Goal: Task Accomplishment & Management: Use online tool/utility

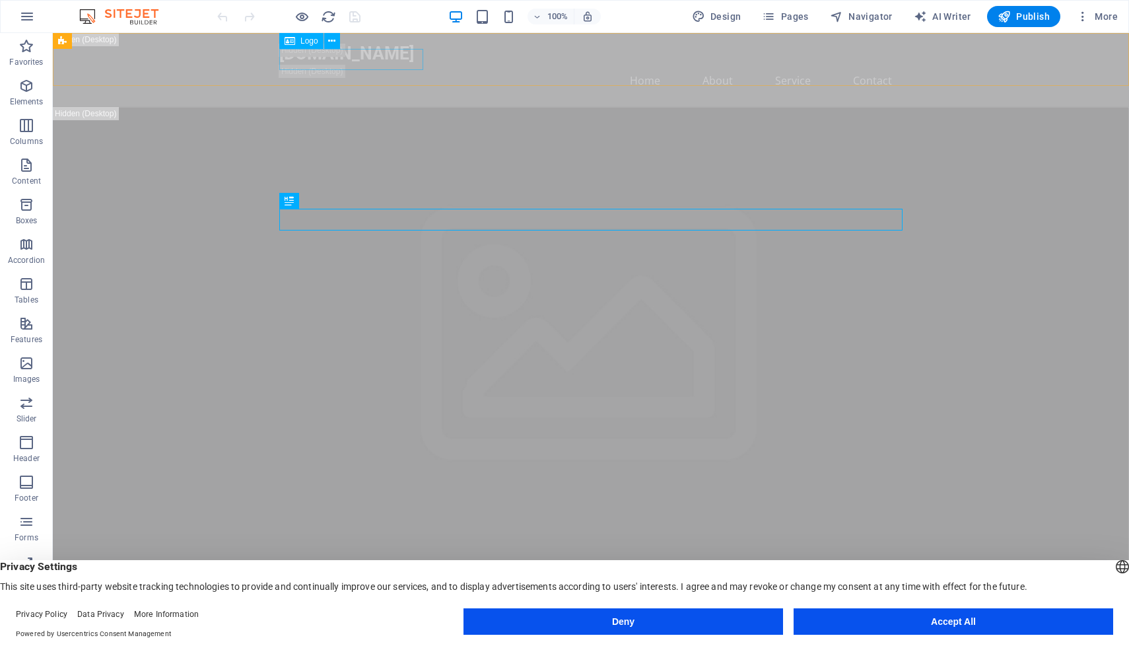
click at [298, 42] on div "Logo" at bounding box center [301, 41] width 44 height 16
click at [331, 38] on icon at bounding box center [331, 41] width 7 height 14
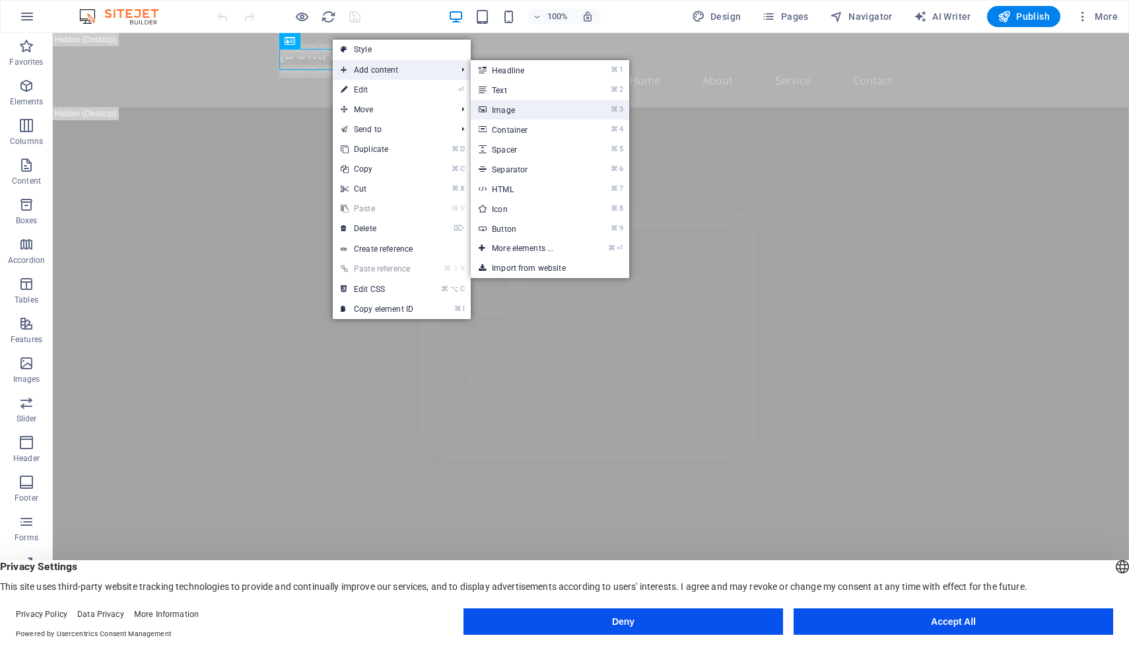
click at [521, 104] on link "⌘ 3 Image" at bounding box center [525, 110] width 109 height 20
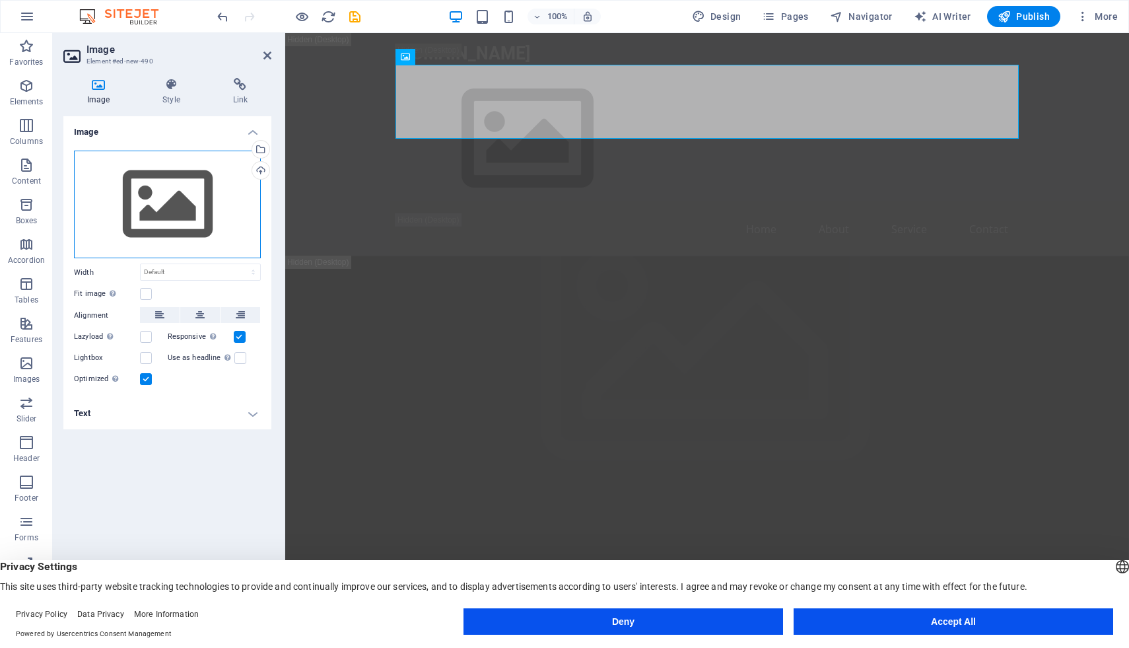
click at [163, 224] on div "Drag files here, click to choose files or select files from Files or our free s…" at bounding box center [167, 205] width 187 height 108
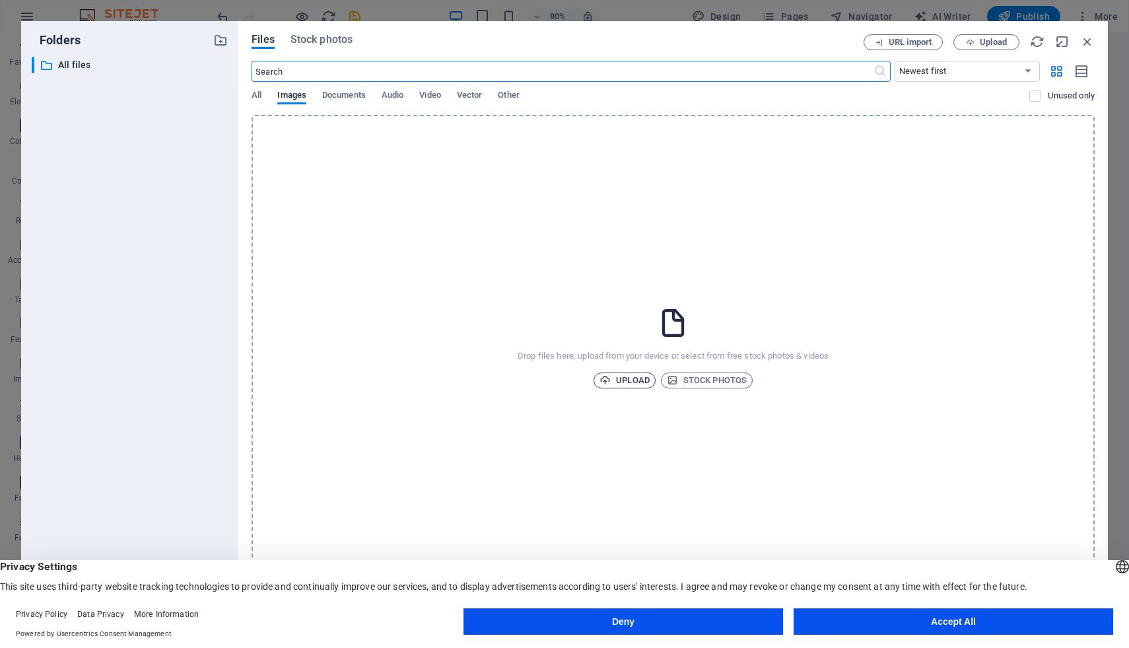
click at [609, 382] on icon "button" at bounding box center [604, 379] width 11 height 11
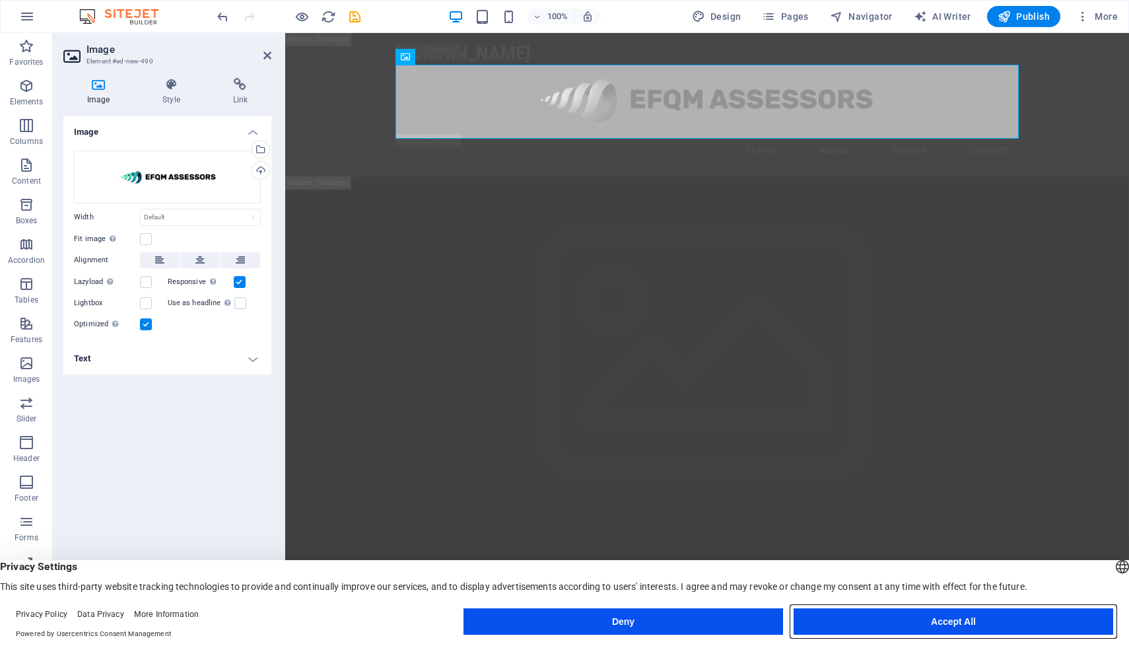
click at [869, 619] on button "Accept All" at bounding box center [954, 621] width 320 height 26
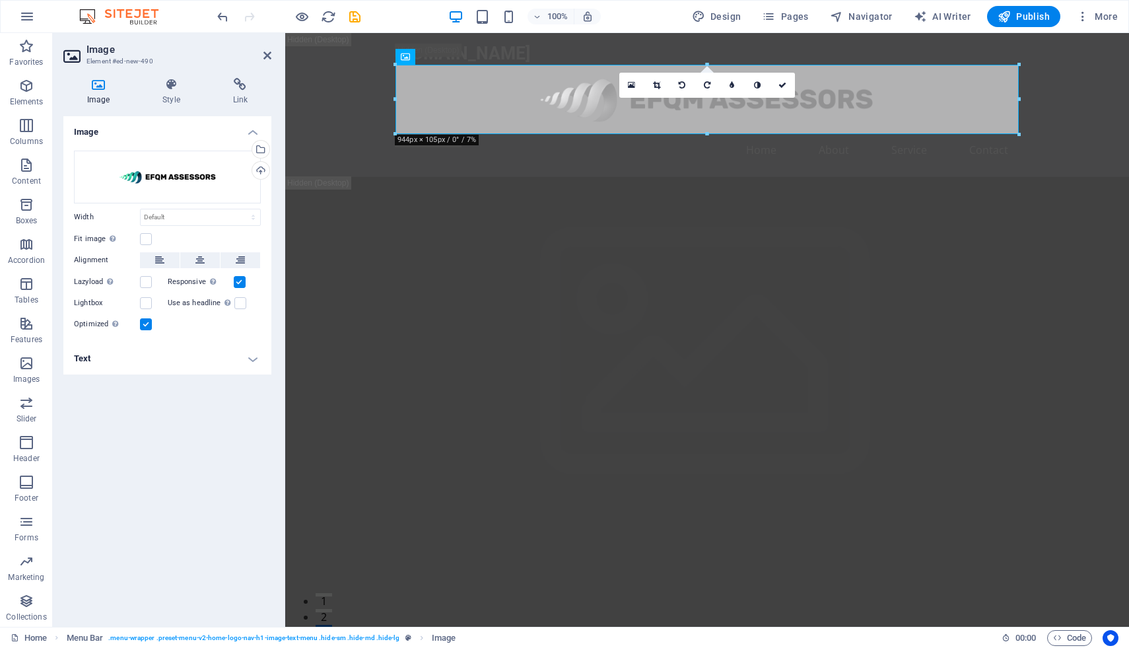
click at [151, 487] on div "Image Drag files here, click to choose files or select files from Files or our …" at bounding box center [167, 366] width 208 height 500
click at [576, 152] on nav "Home About Service Contact" at bounding box center [706, 150] width 623 height 32
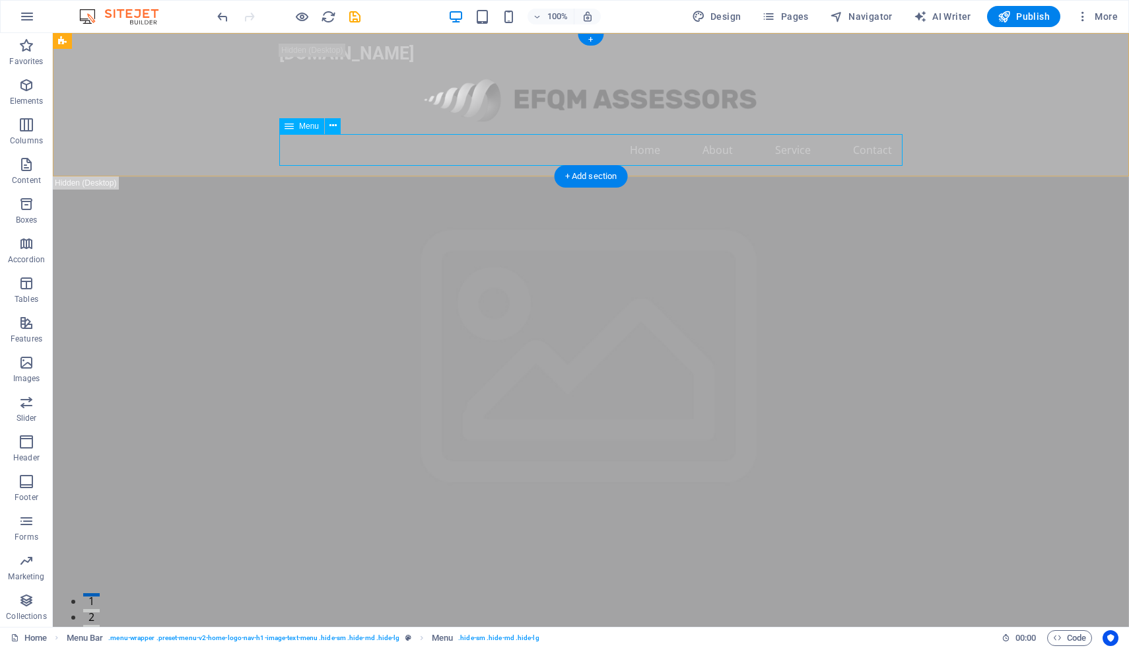
click at [782, 155] on nav "Home About Service Contact" at bounding box center [590, 150] width 623 height 32
click at [335, 130] on icon at bounding box center [332, 126] width 7 height 14
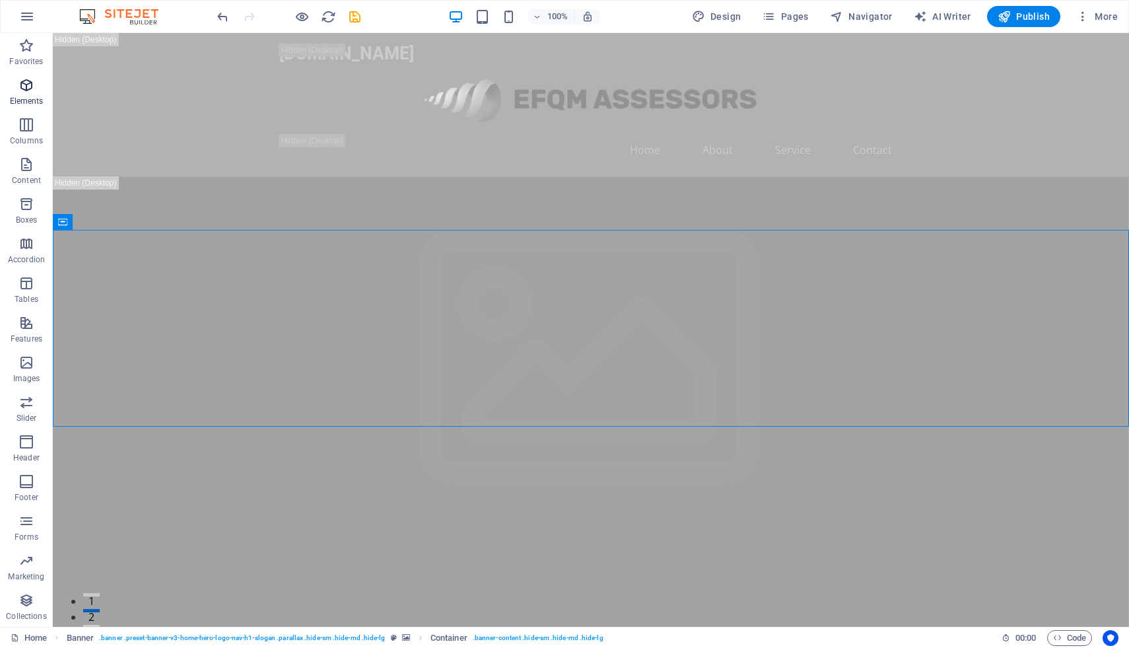
click at [30, 97] on p "Elements" at bounding box center [27, 101] width 34 height 11
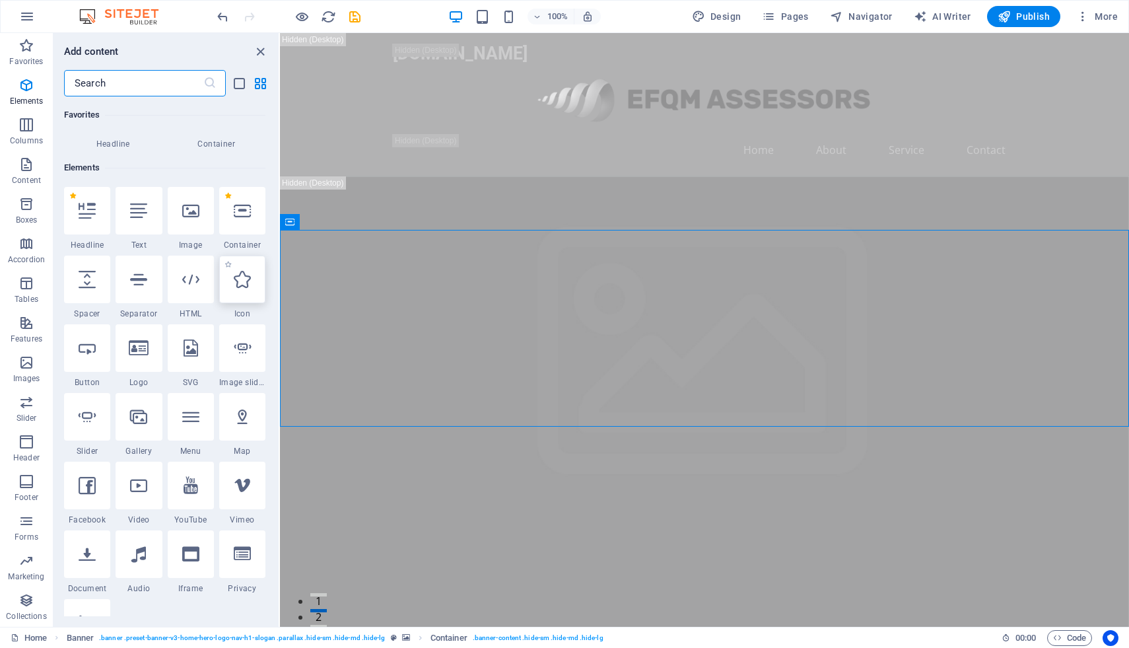
scroll to position [141, 0]
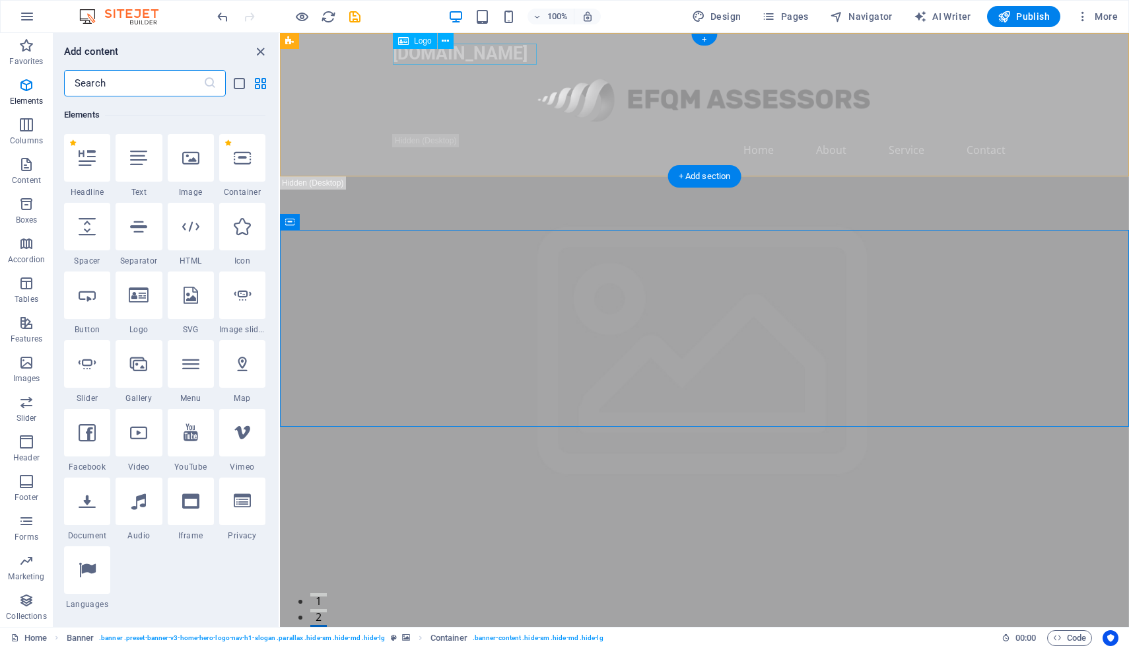
click at [516, 54] on div "[DOMAIN_NAME]" at bounding box center [704, 54] width 623 height 21
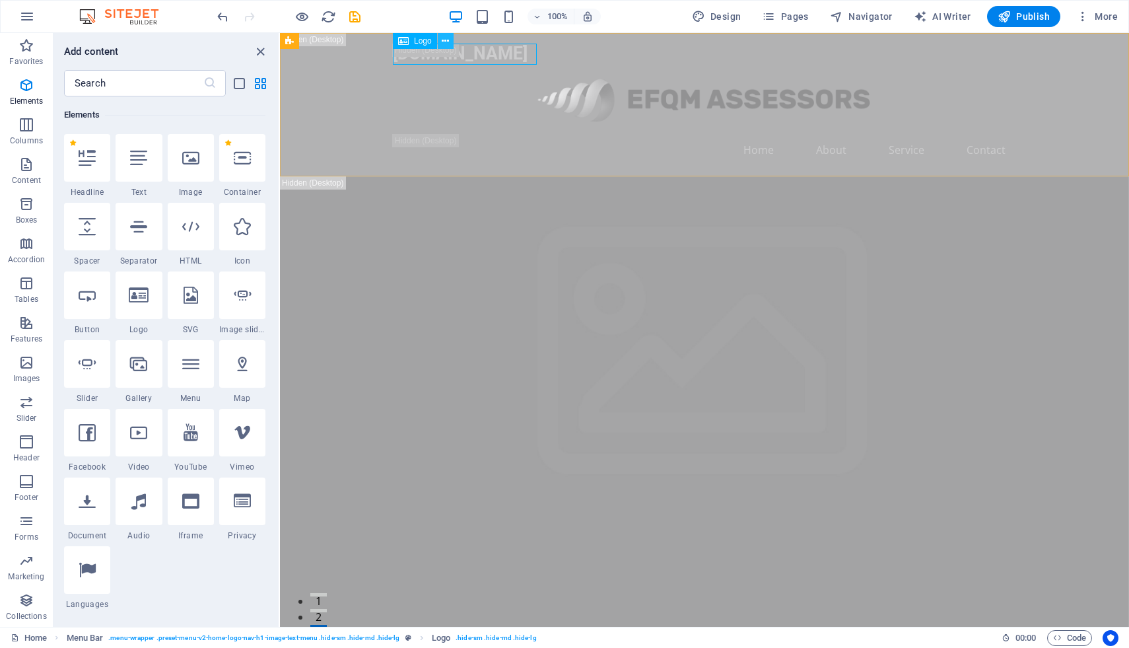
click at [446, 42] on icon at bounding box center [445, 41] width 7 height 14
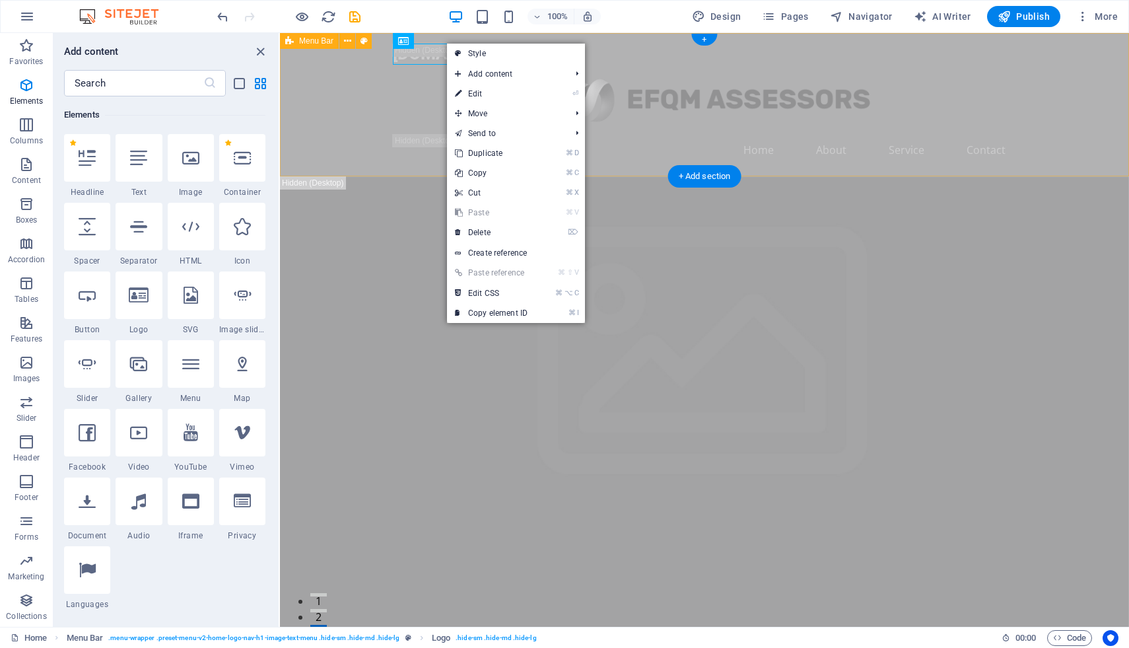
click at [611, 50] on div "[DOMAIN_NAME] Home About Service Contact" at bounding box center [704, 104] width 849 height 143
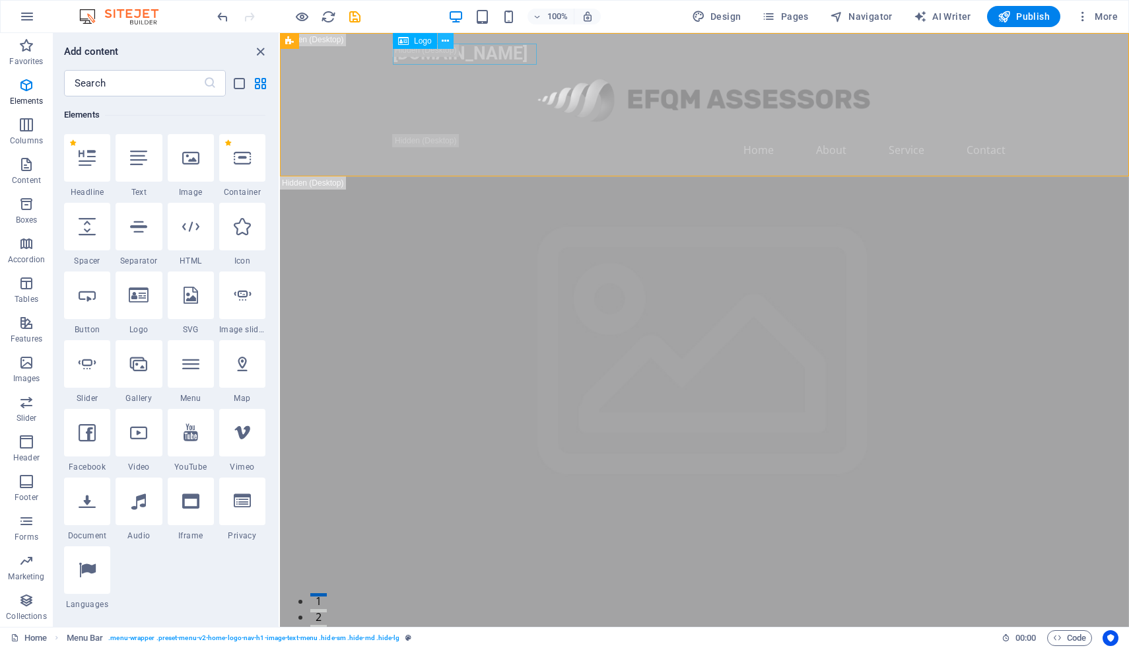
click at [448, 42] on icon at bounding box center [445, 41] width 7 height 14
click at [405, 42] on icon at bounding box center [403, 41] width 11 height 16
click at [447, 40] on icon at bounding box center [445, 41] width 7 height 14
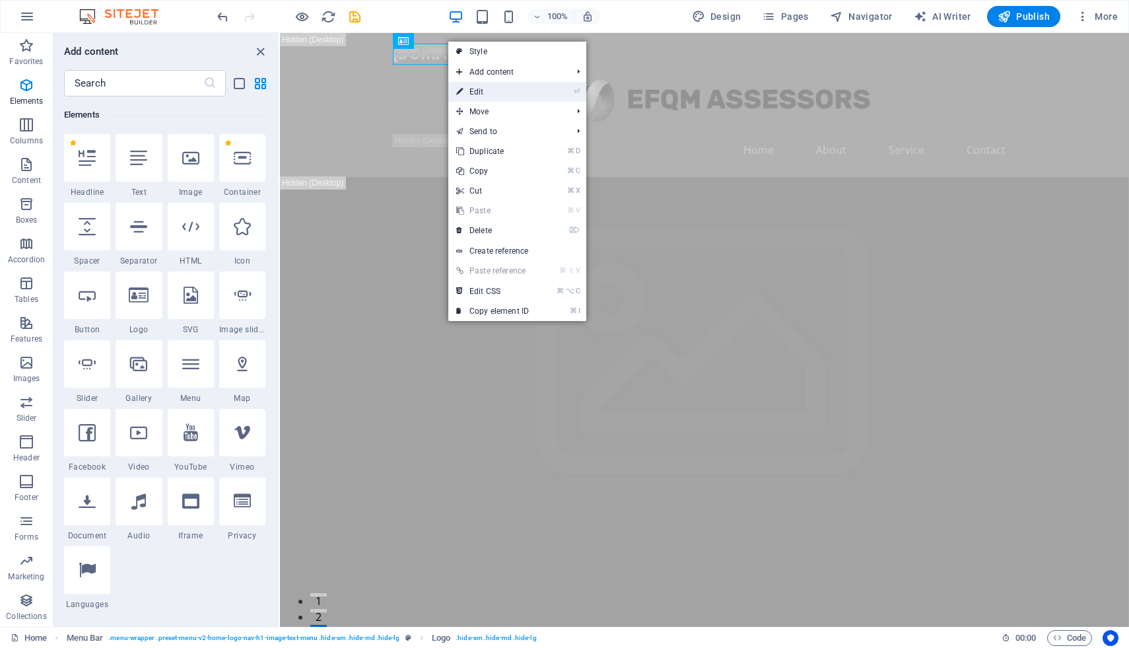
click at [496, 93] on link "⏎ Edit" at bounding box center [492, 92] width 88 height 20
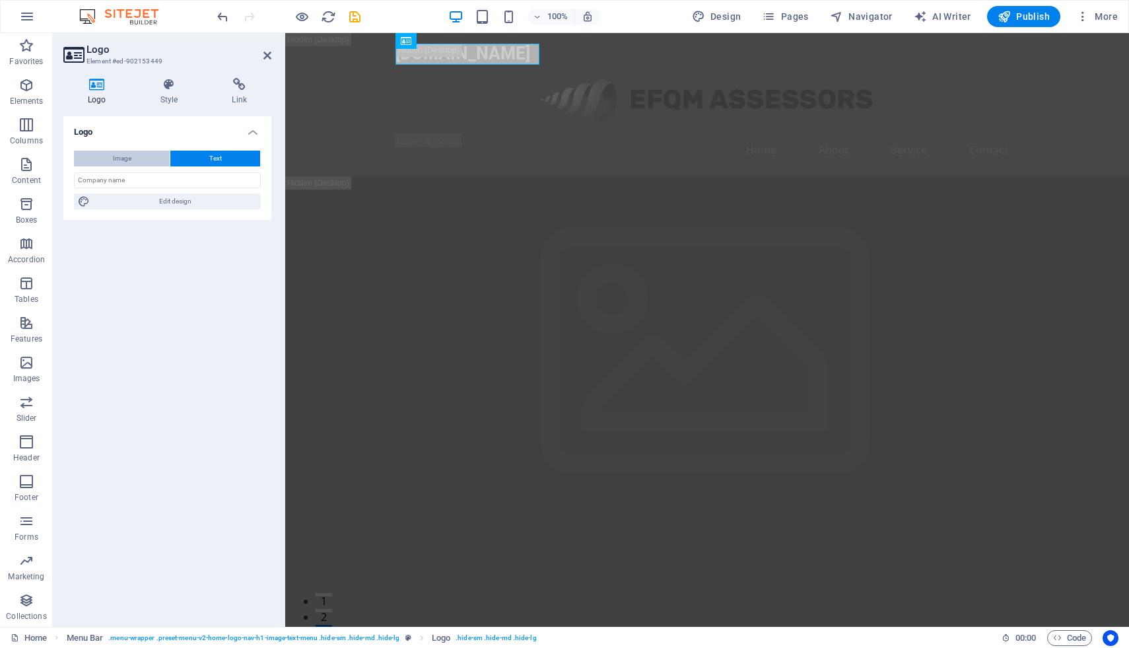
click at [131, 158] on button "Image" at bounding box center [122, 159] width 96 height 16
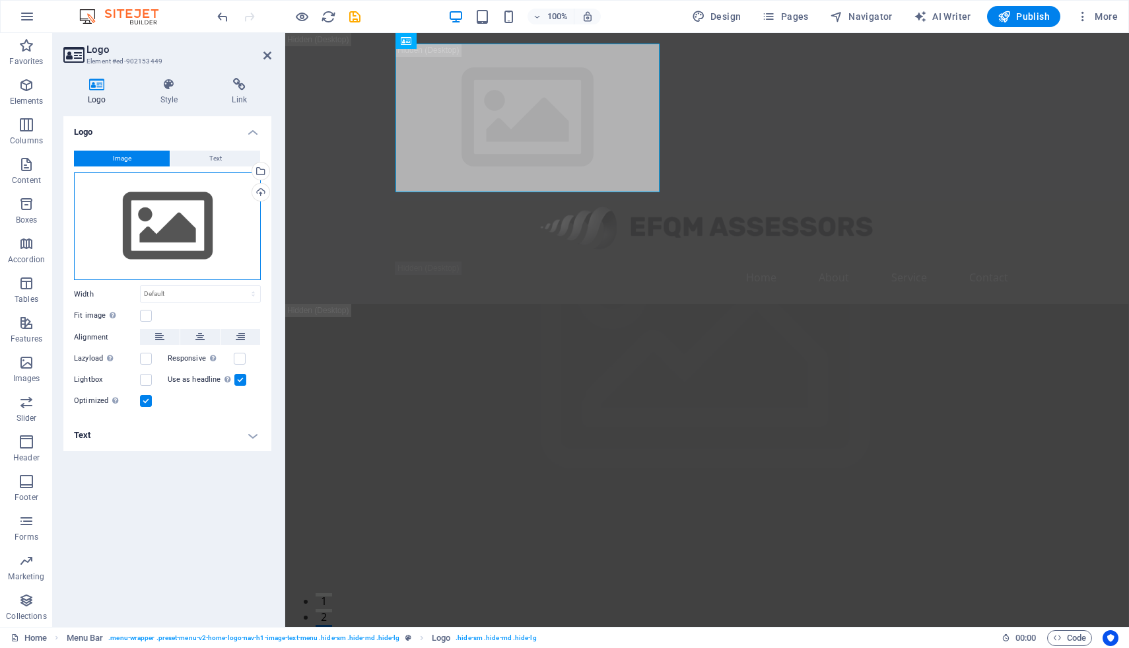
click at [155, 231] on div "Drag files here, click to choose files or select files from Files or our free s…" at bounding box center [167, 226] width 187 height 108
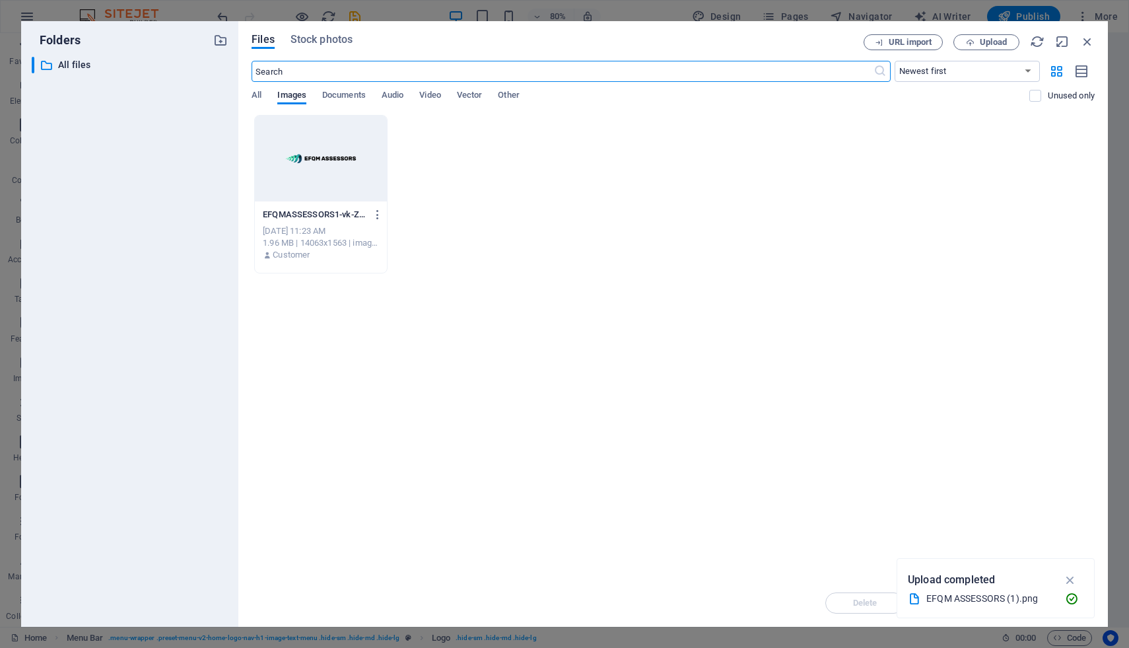
click at [318, 152] on div at bounding box center [320, 159] width 131 height 86
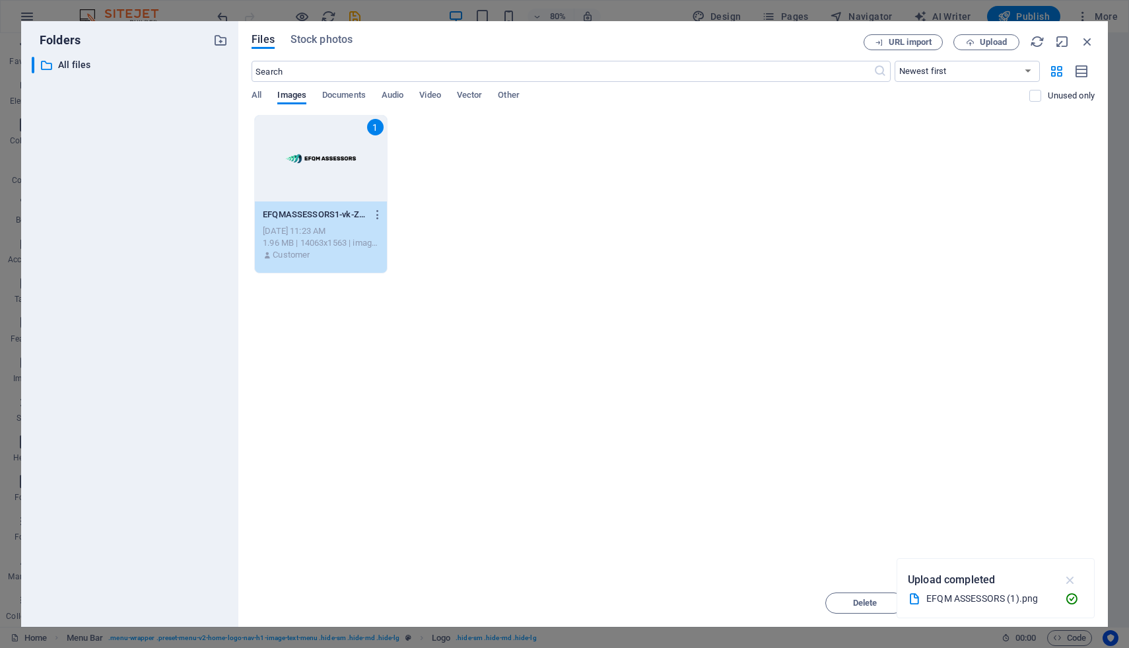
click at [1071, 579] on icon "button" at bounding box center [1070, 579] width 15 height 15
click at [1048, 599] on span "Insert" at bounding box center [1055, 603] width 23 height 8
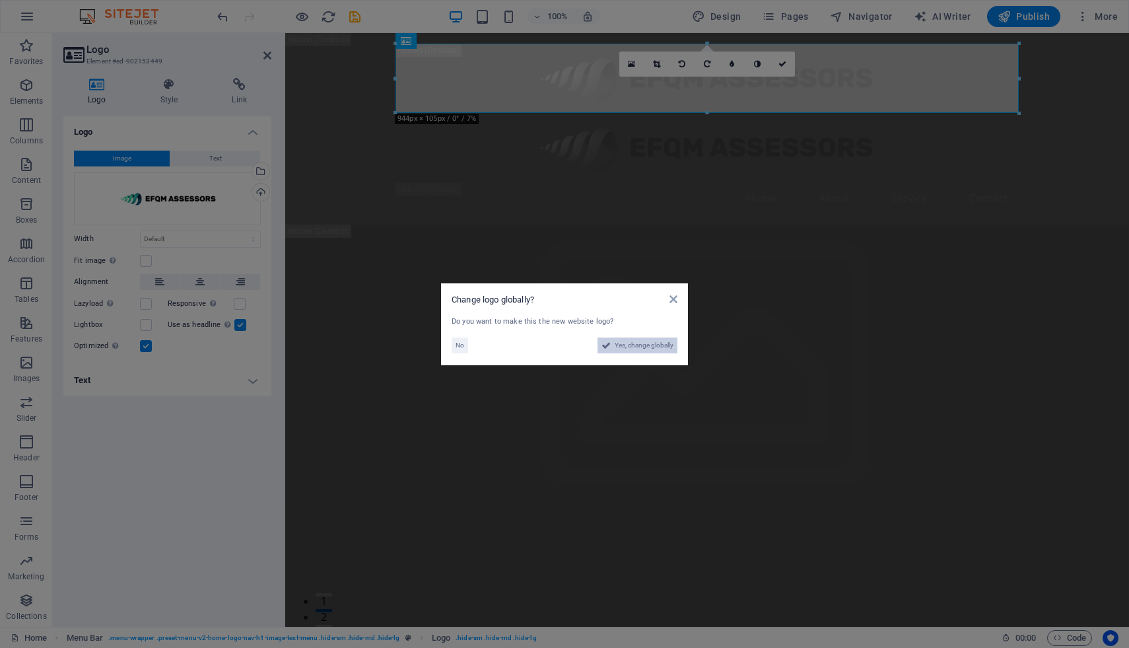
click at [647, 347] on span "Yes, change globally" at bounding box center [644, 345] width 59 height 16
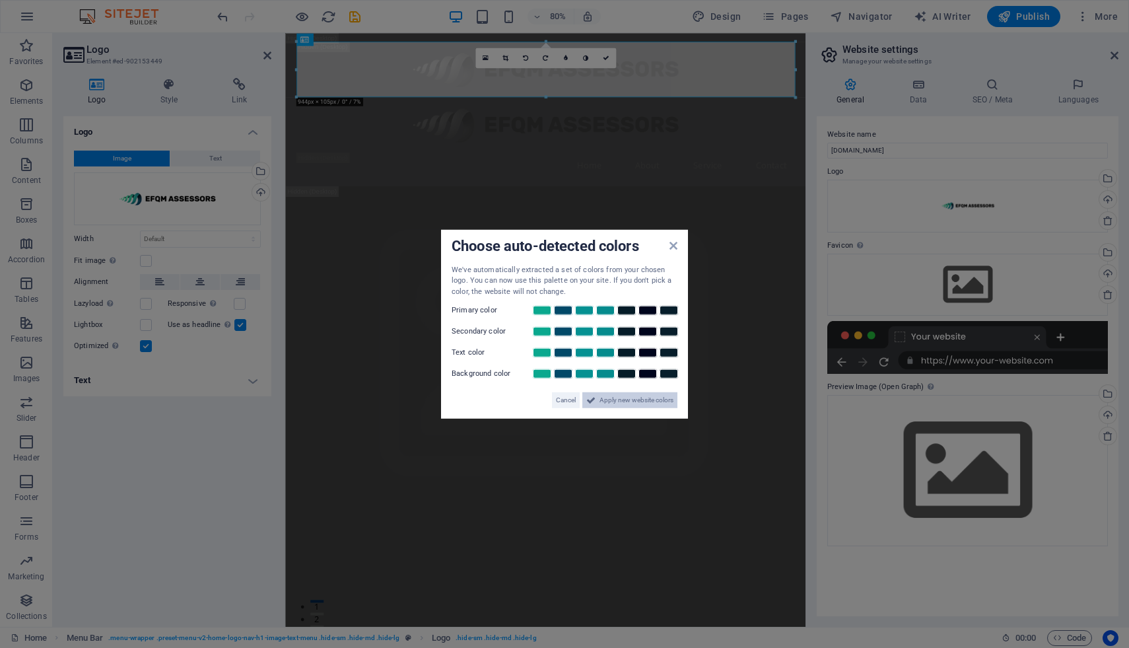
click at [613, 397] on span "Apply new website colors" at bounding box center [636, 400] width 74 height 16
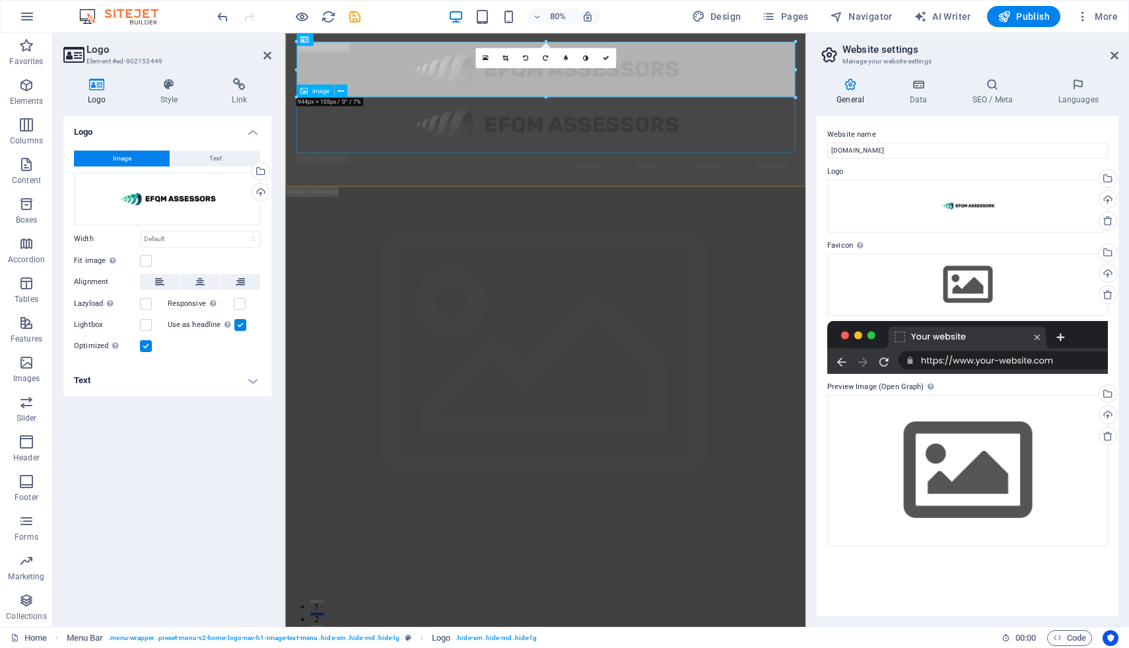
click at [589, 182] on figure at bounding box center [610, 147] width 623 height 69
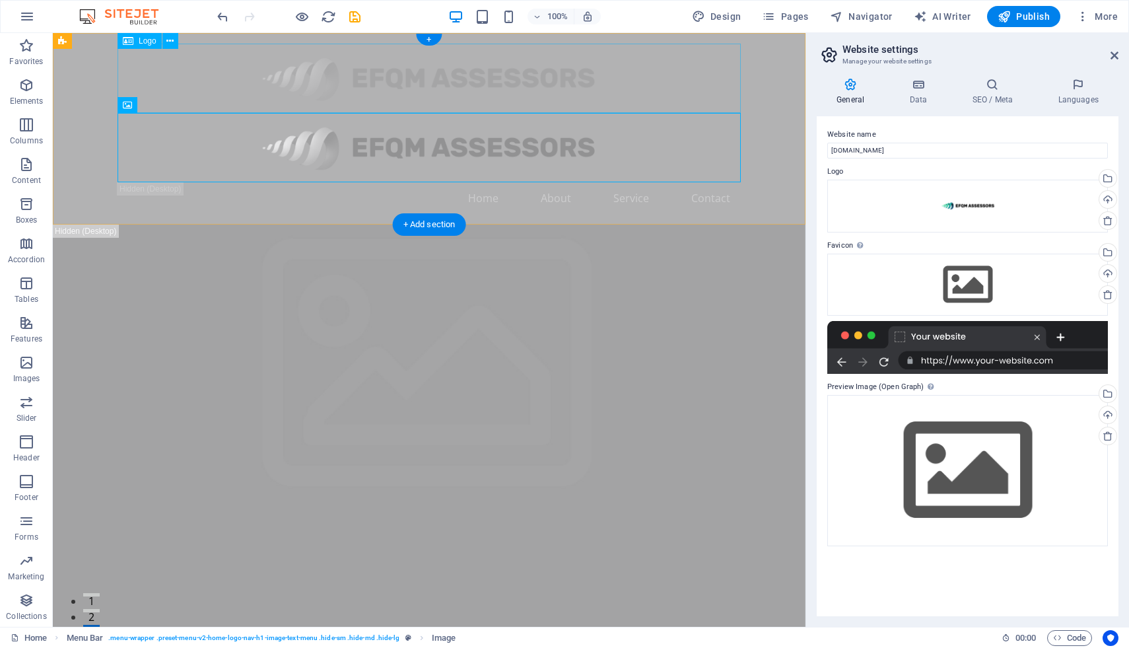
click at [424, 90] on div at bounding box center [429, 78] width 623 height 69
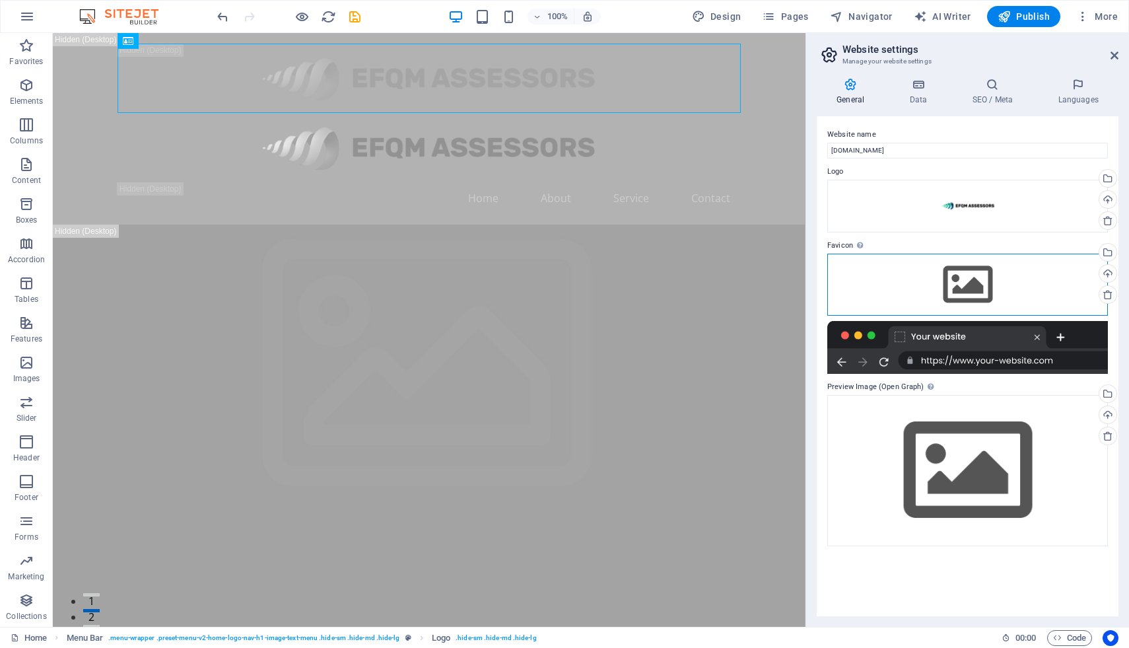
click at [967, 292] on div "Drag files here, click to choose files or select files from Files or our free s…" at bounding box center [967, 285] width 281 height 62
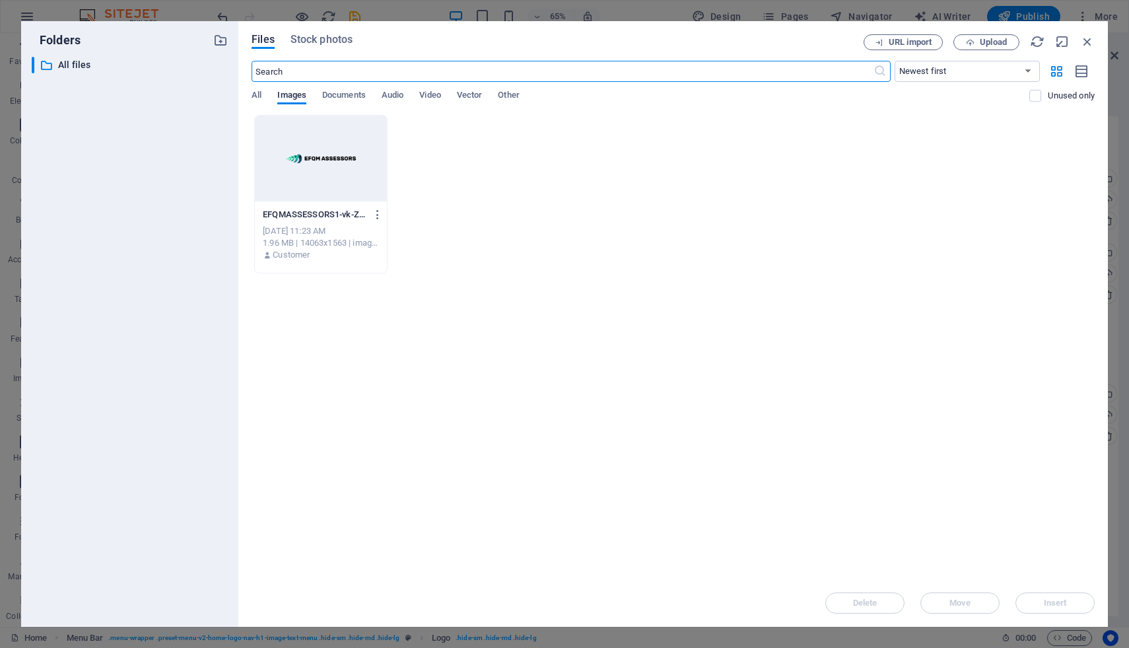
click at [746, 297] on div "Drop files here to upload them instantly EFQMASSESSORS1-vk-ZW6US0GzDcehul_VfNw.…" at bounding box center [673, 347] width 843 height 464
click at [971, 46] on icon "button" at bounding box center [970, 42] width 9 height 9
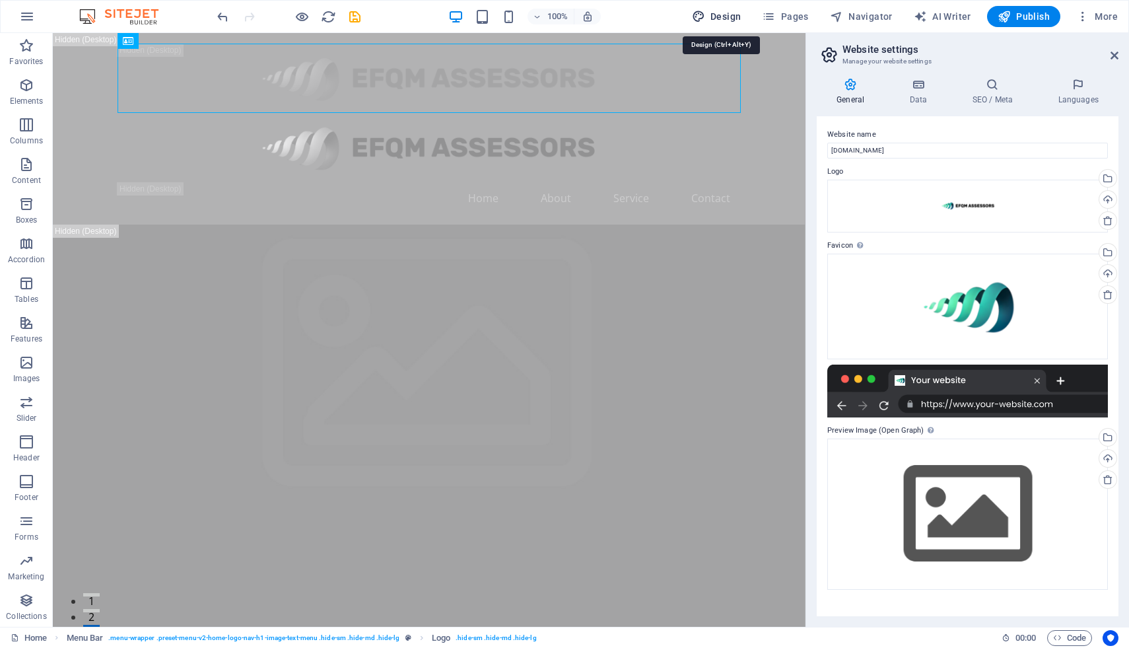
click at [716, 21] on span "Design" at bounding box center [717, 16] width 50 height 13
select select "px"
select select "200"
select select "px"
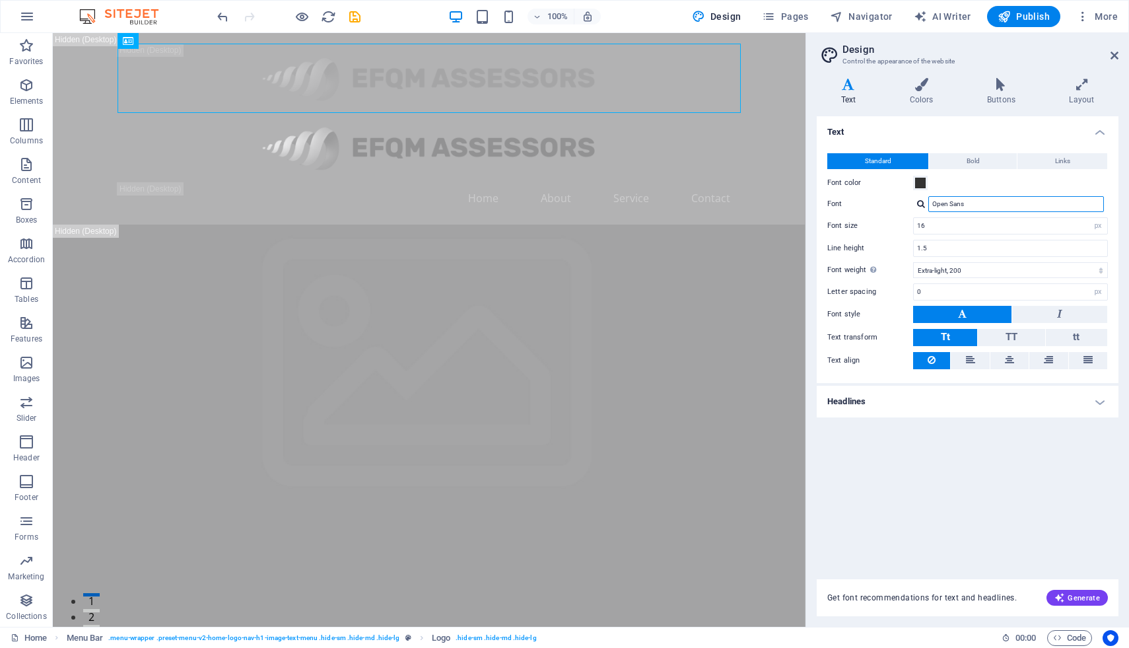
click at [963, 204] on input "Open Sans" at bounding box center [1016, 204] width 176 height 16
drag, startPoint x: 984, startPoint y: 205, endPoint x: 914, endPoint y: 211, distance: 70.8
click at [914, 211] on div "Open Sans" at bounding box center [1010, 204] width 195 height 16
type input "rubik"
click at [945, 218] on div "Manage fonts →" at bounding box center [1019, 222] width 174 height 14
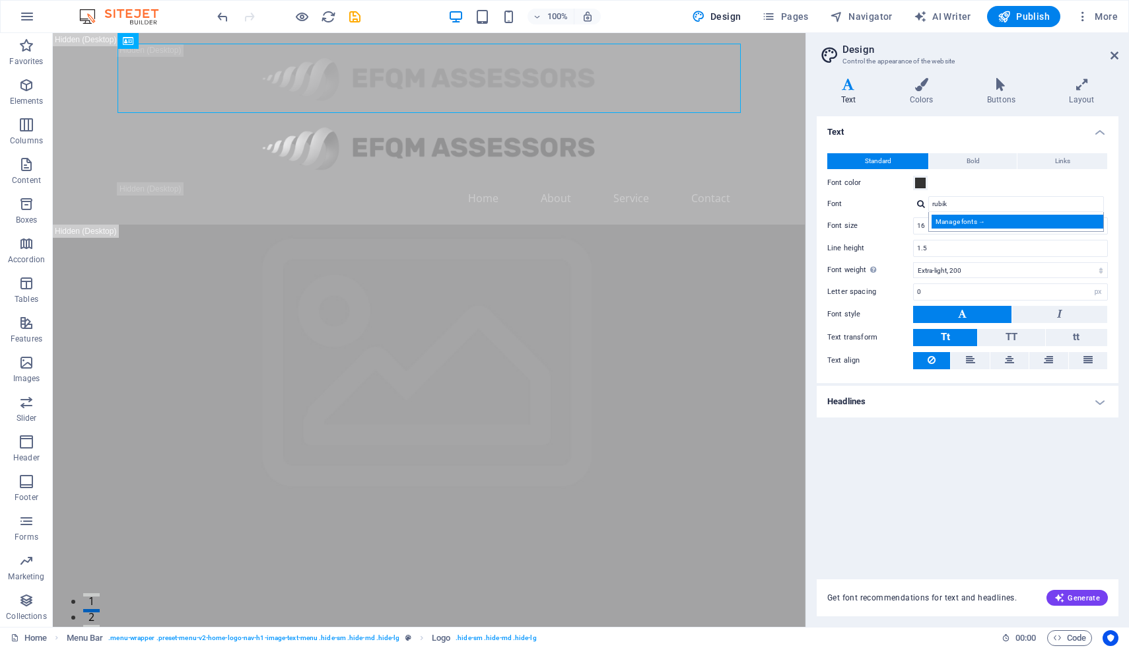
select select "popularity"
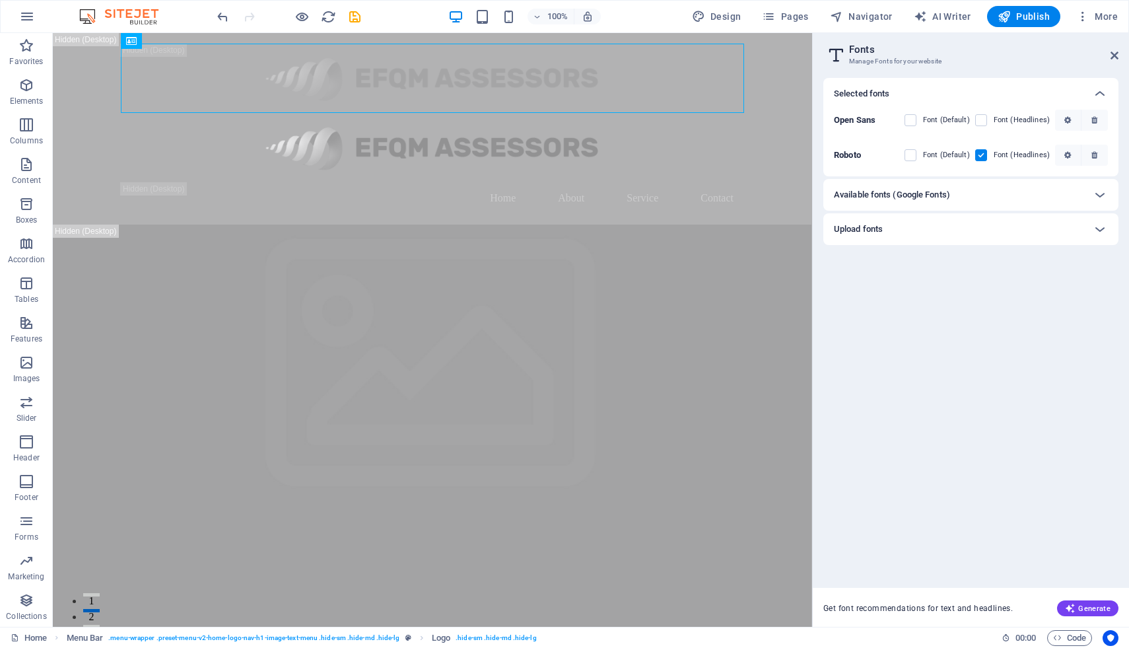
click at [1042, 234] on div "Upload fonts" at bounding box center [959, 229] width 250 height 16
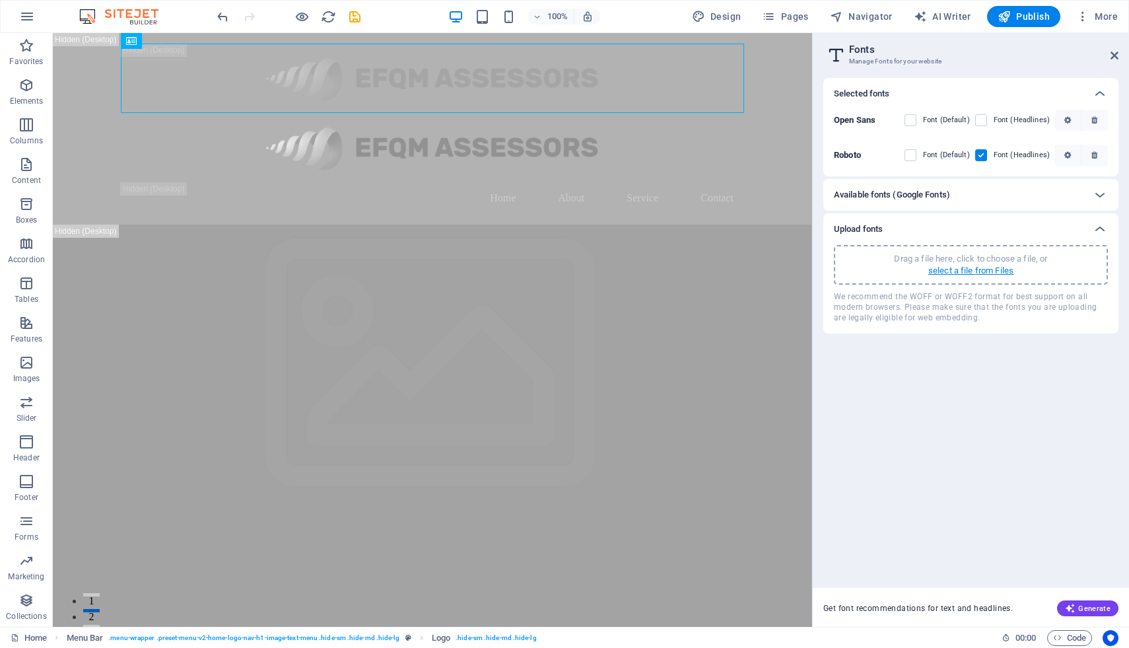
click at [1008, 270] on p "select a file from Files" at bounding box center [970, 271] width 85 height 12
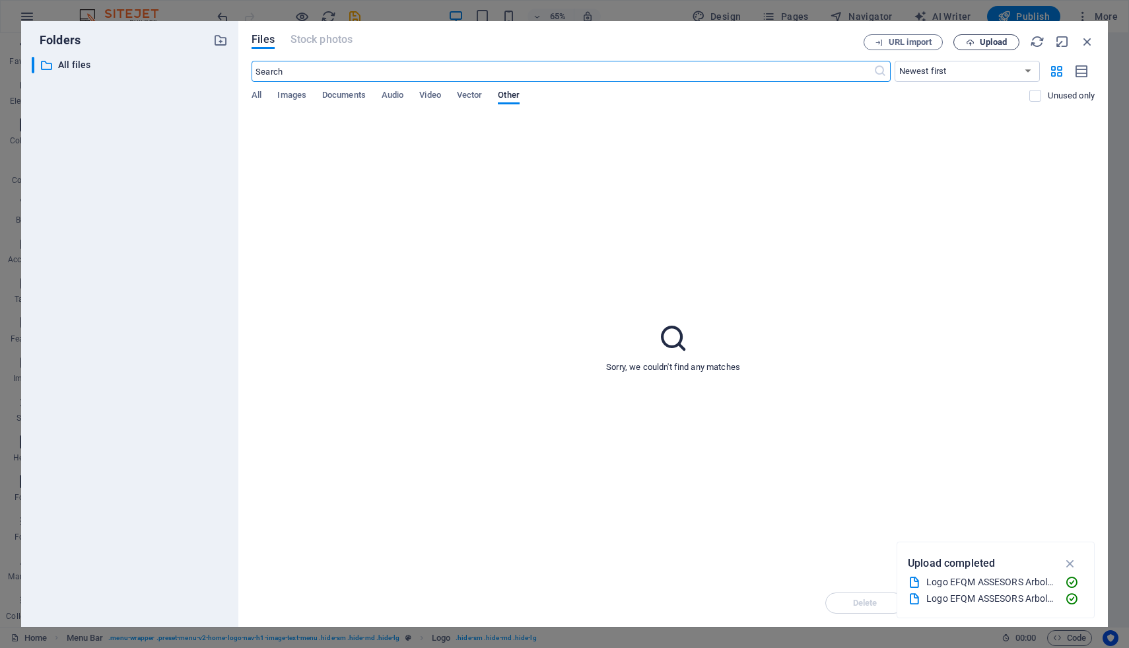
click at [974, 42] on span "Upload" at bounding box center [986, 42] width 54 height 9
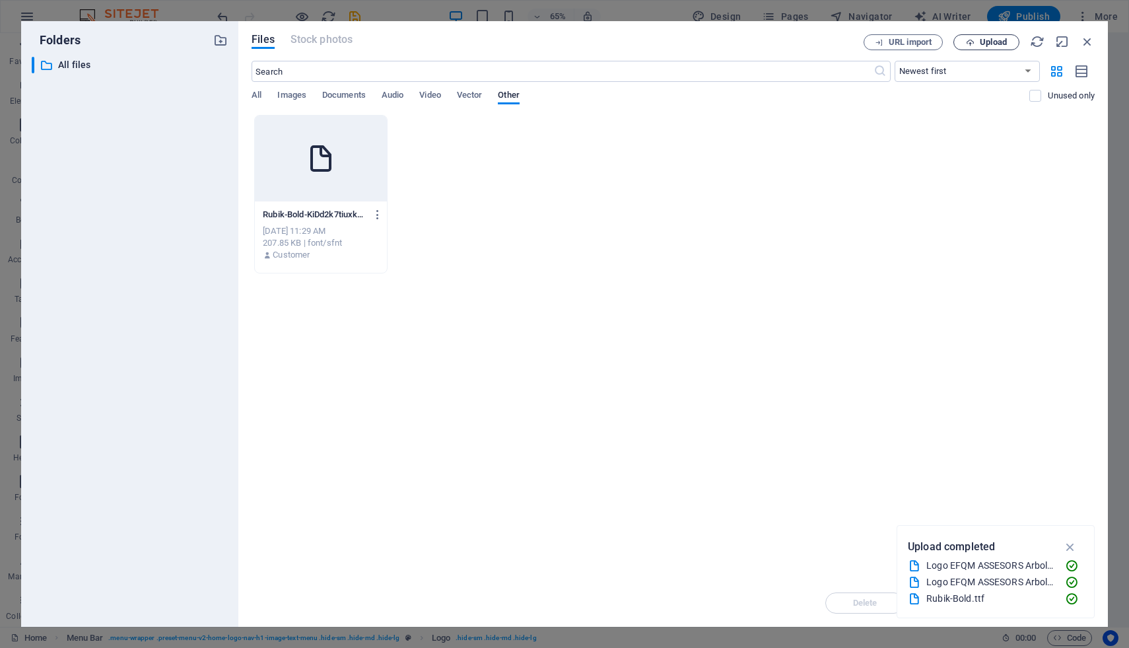
click at [984, 34] on button "Upload" at bounding box center [986, 42] width 66 height 16
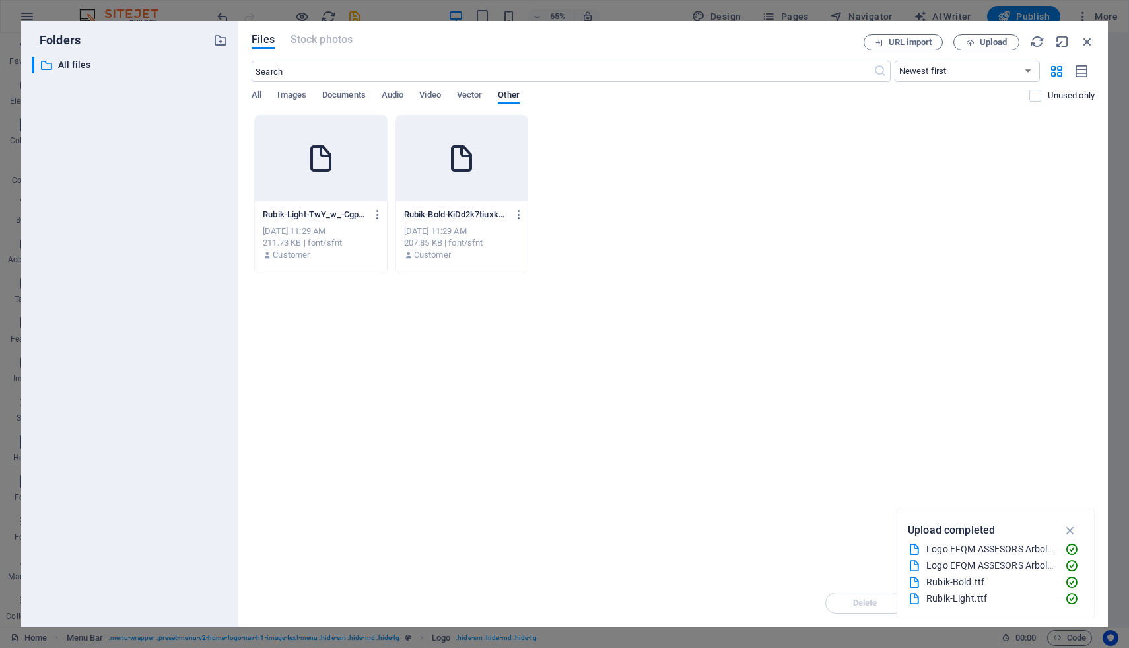
click at [799, 294] on div "Drop files here to upload them instantly Rubik-Light-TwY_w_-Cgp1tryknt1zP2w.ttf…" at bounding box center [673, 347] width 843 height 464
click at [1069, 527] on icon "button" at bounding box center [1070, 530] width 15 height 15
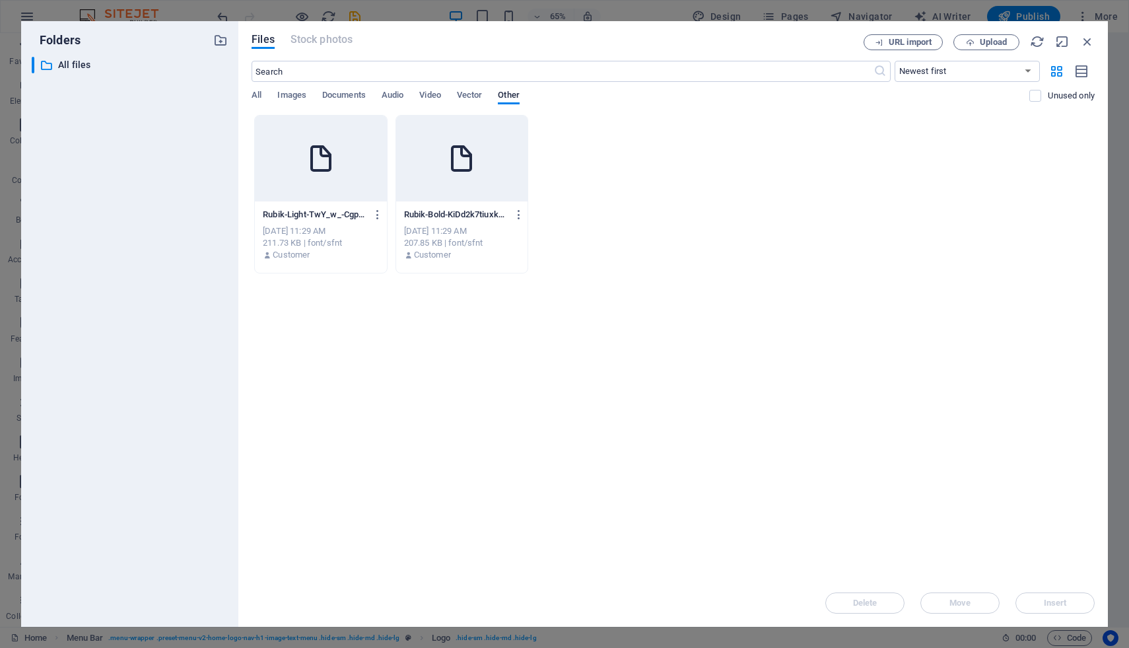
click at [296, 166] on div at bounding box center [320, 159] width 131 height 86
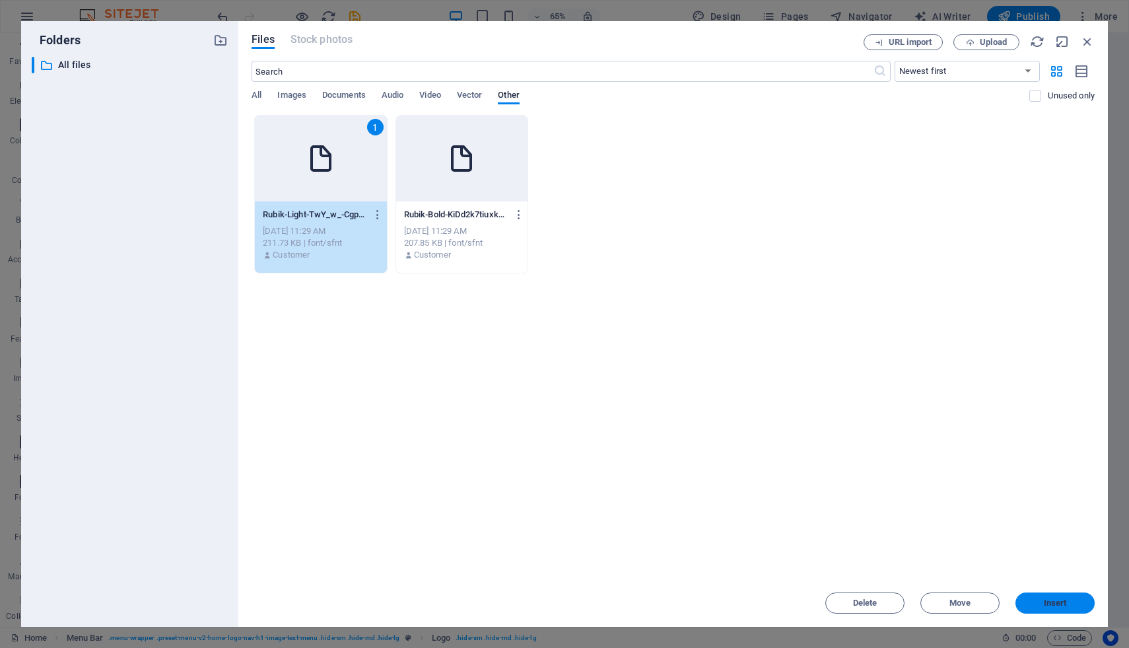
click at [1057, 602] on span "Insert" at bounding box center [1055, 603] width 23 height 8
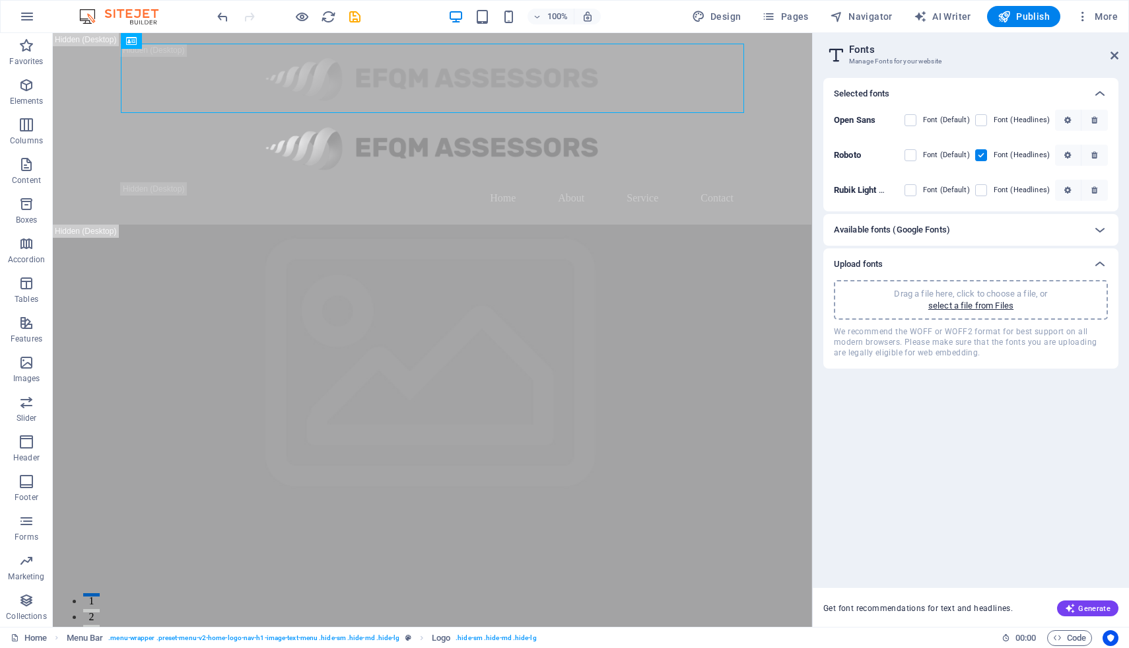
click at [960, 228] on div "Available fonts (Google Fonts)" at bounding box center [959, 230] width 250 height 16
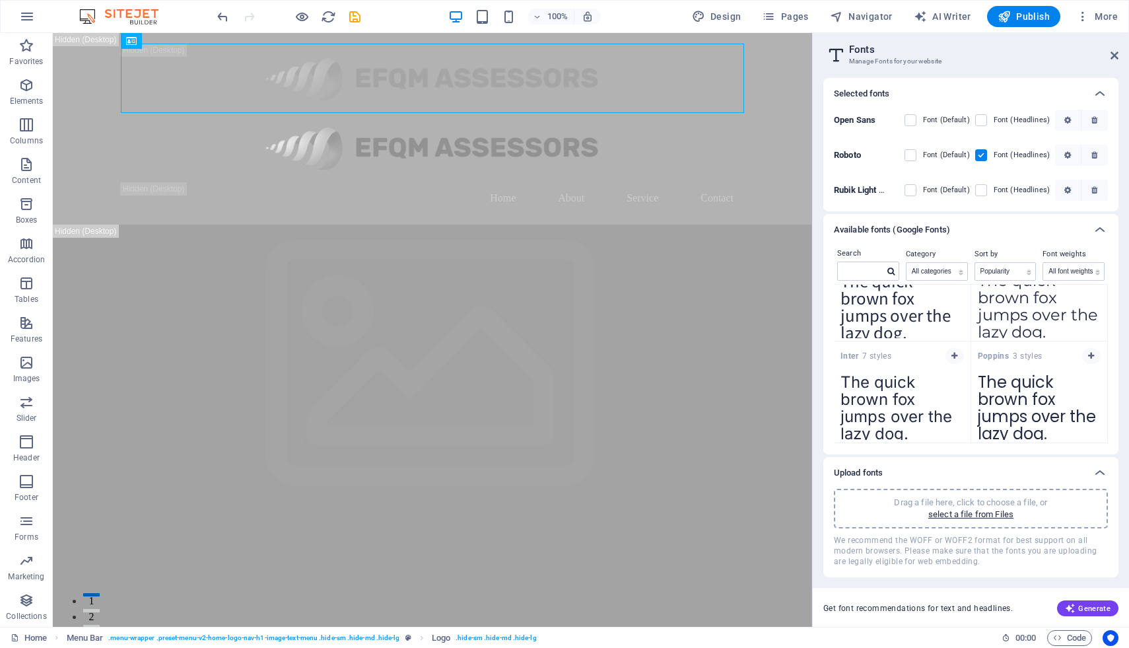
scroll to position [0, 0]
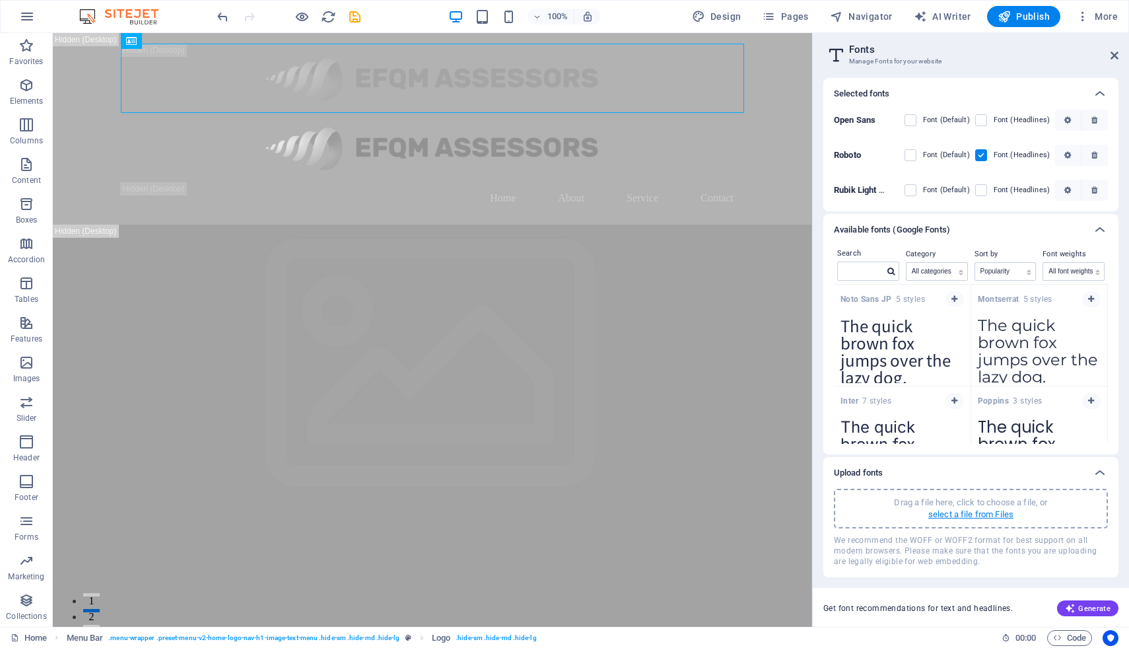
click at [1001, 515] on p "select a file from Files" at bounding box center [970, 514] width 85 height 12
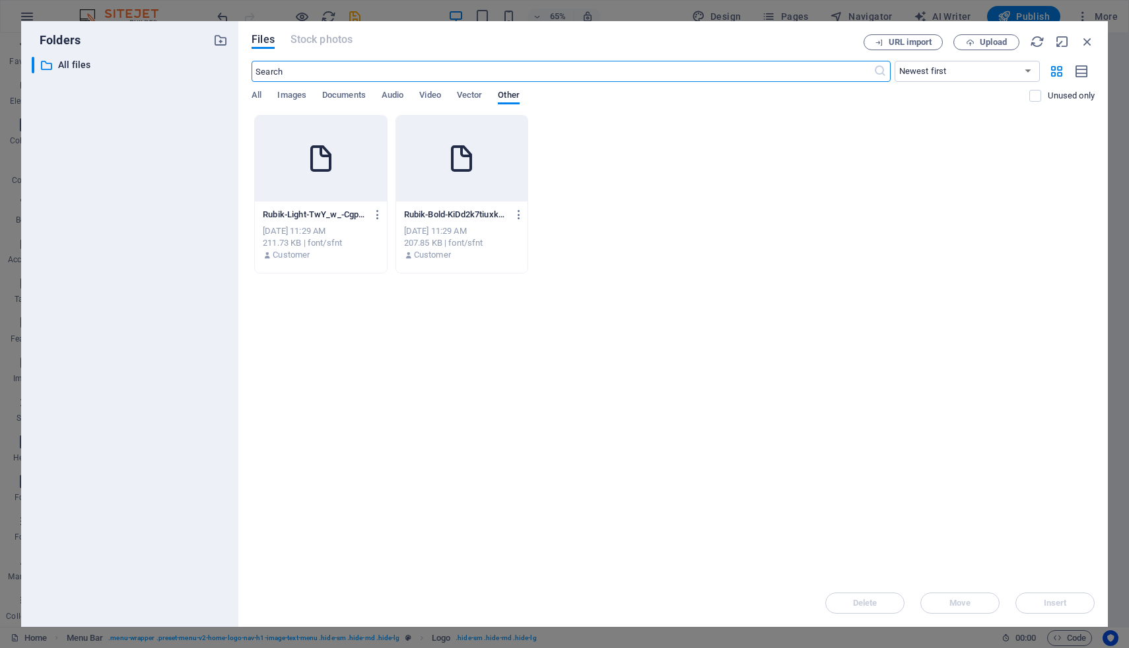
click at [454, 167] on icon at bounding box center [462, 159] width 32 height 32
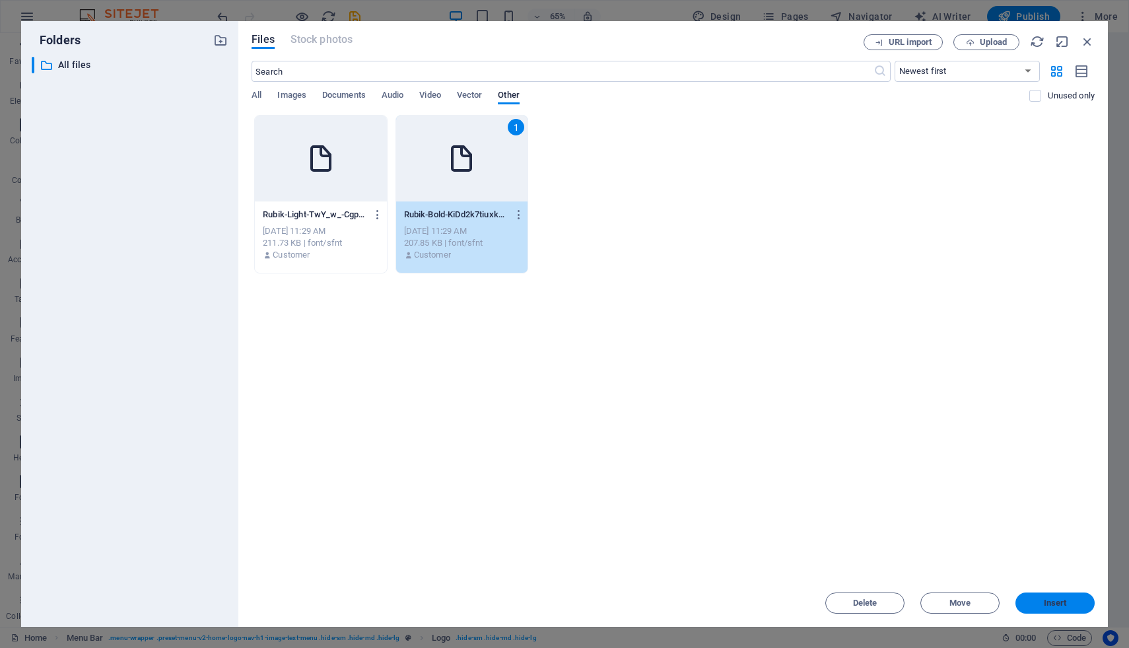
click at [1042, 592] on button "Insert" at bounding box center [1054, 602] width 79 height 21
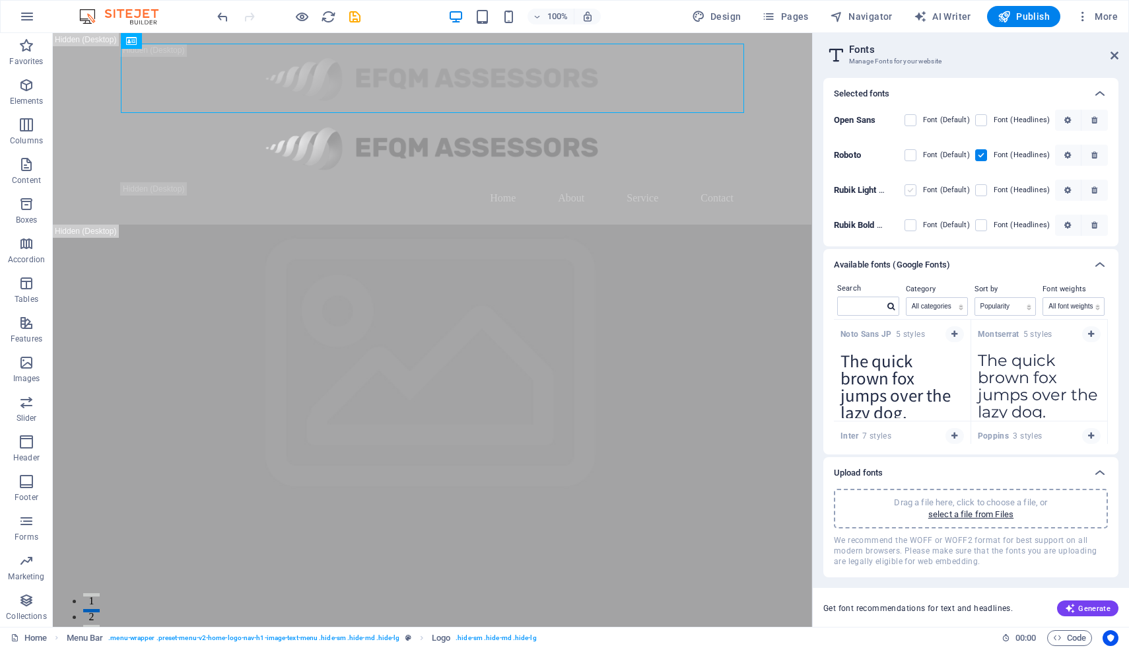
click at [914, 188] on label at bounding box center [910, 190] width 12 height 12
click at [0, 0] on Cgp1tryknt1zP2w "checkbox" at bounding box center [0, 0] width 0 height 0
click at [981, 224] on label at bounding box center [981, 225] width 12 height 12
click at [0, 0] on KiDd2k7tiuxkgdGKCM1QLQ "checkbox" at bounding box center [0, 0] width 0 height 0
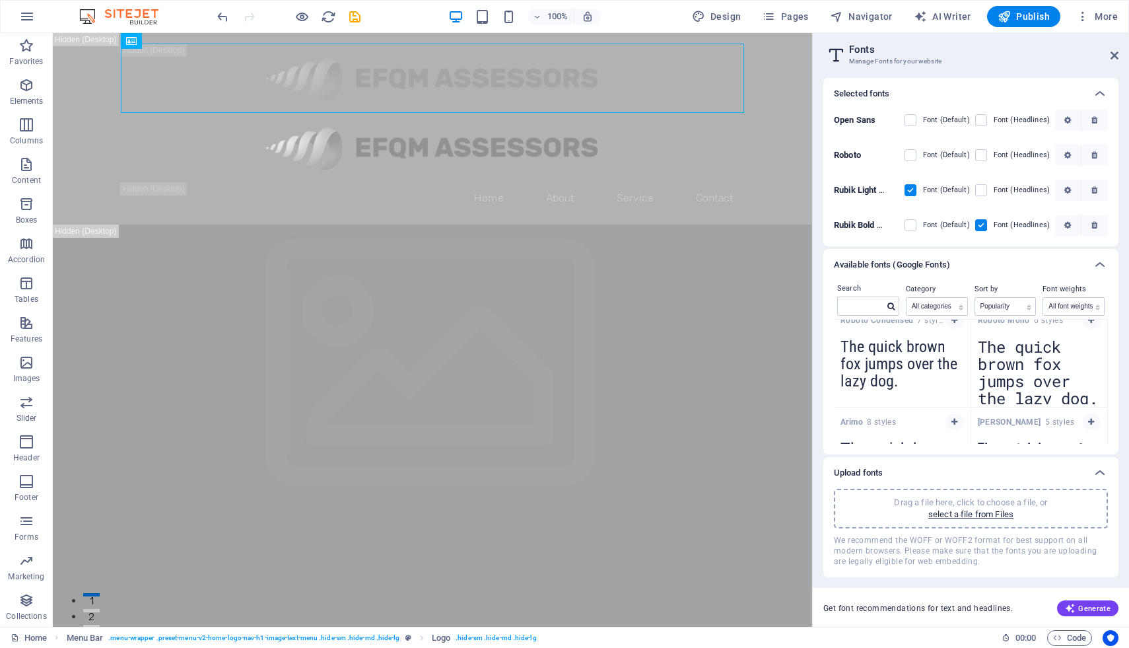
scroll to position [344, 0]
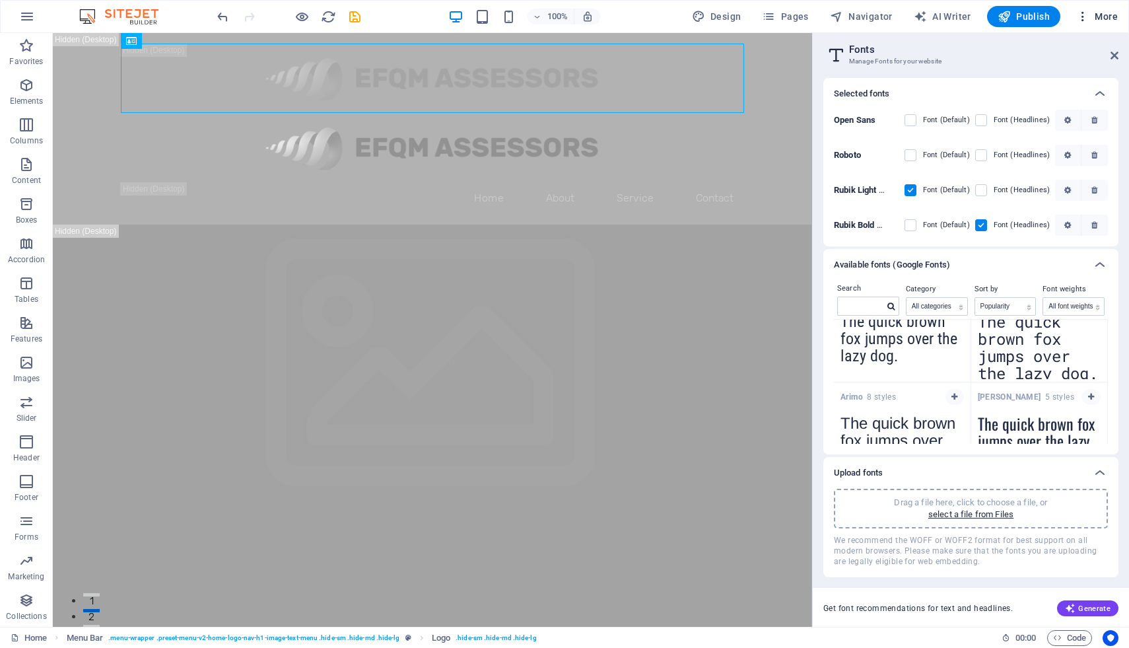
click at [1082, 15] on icon "button" at bounding box center [1082, 16] width 13 height 13
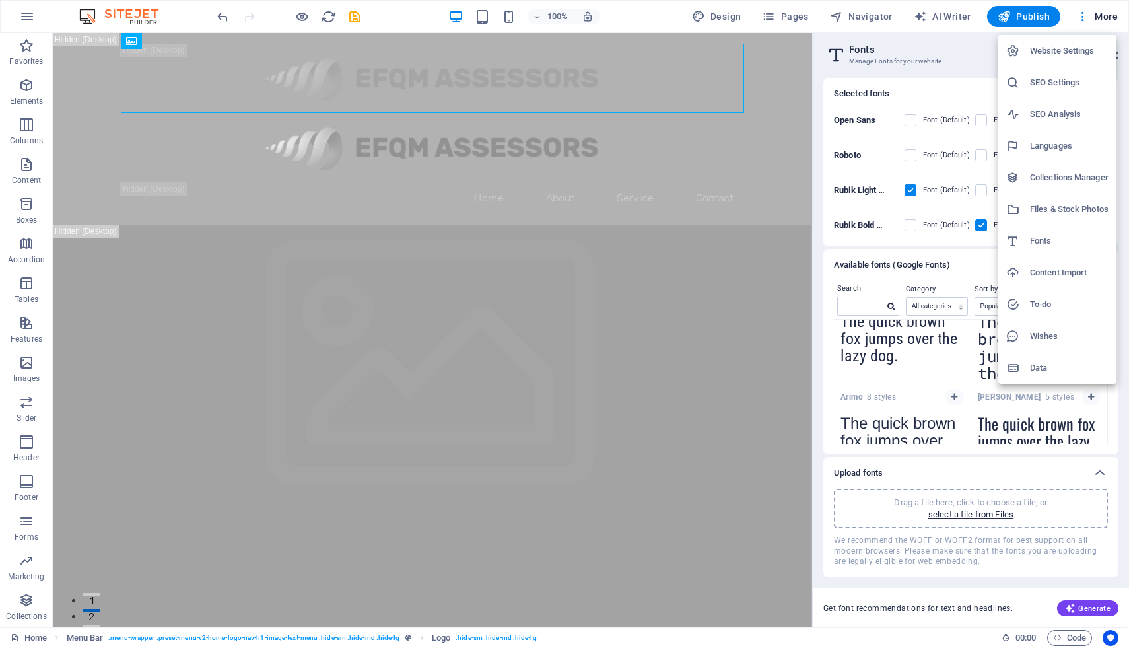
click at [776, 108] on div at bounding box center [564, 324] width 1129 height 648
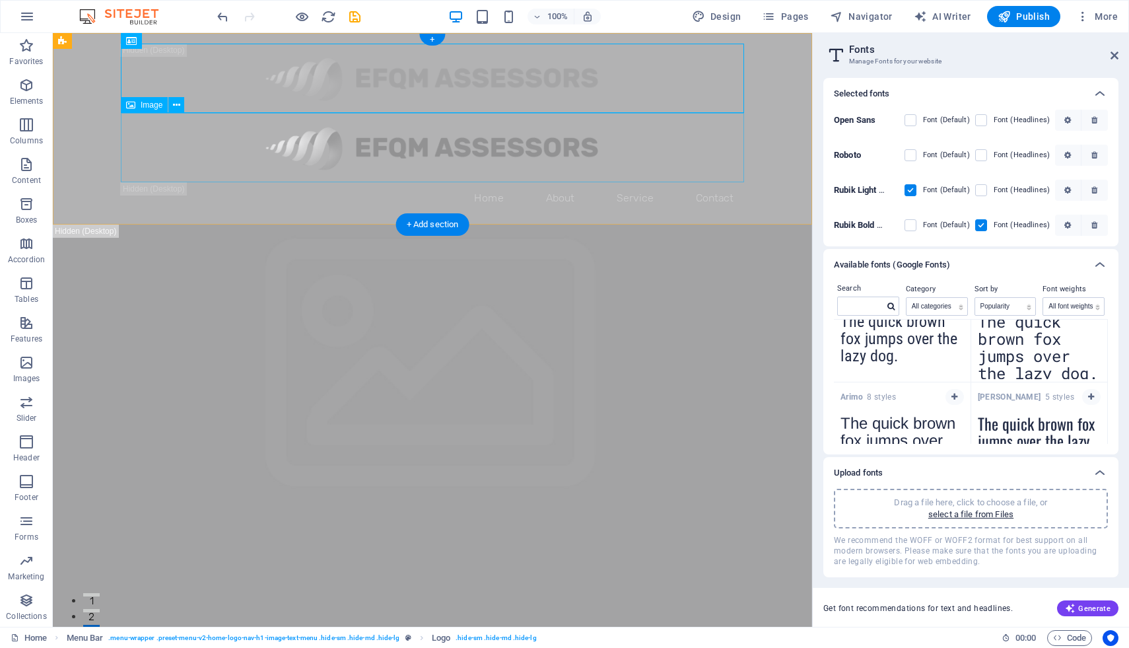
click at [421, 167] on figure at bounding box center [432, 147] width 623 height 69
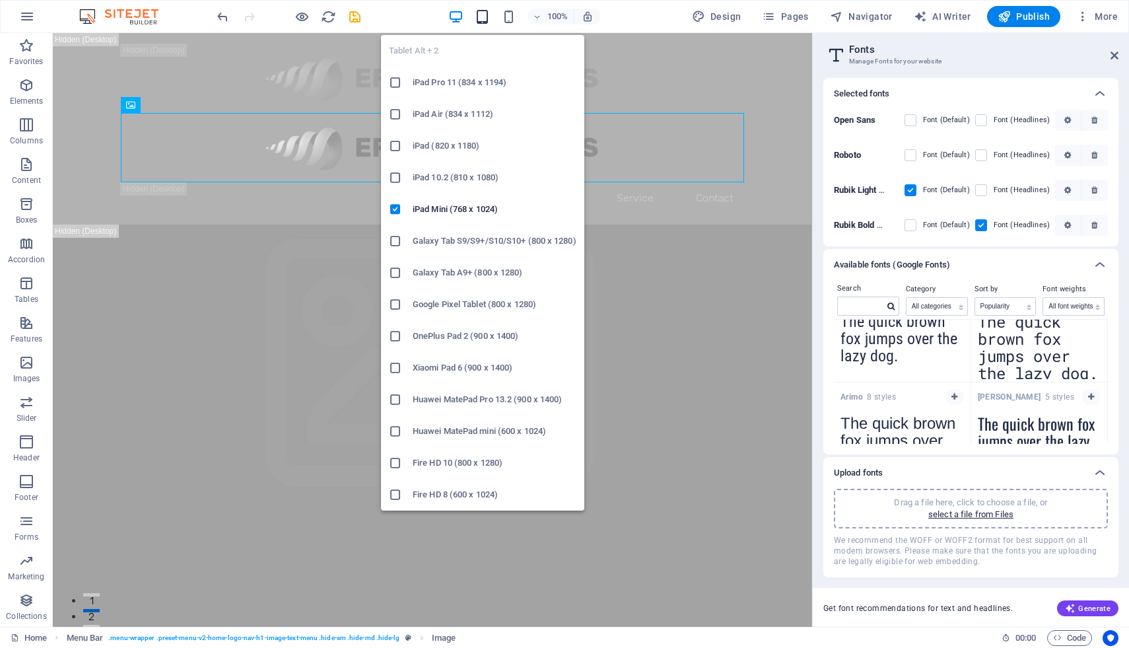
click at [488, 20] on icon "button" at bounding box center [482, 16] width 15 height 15
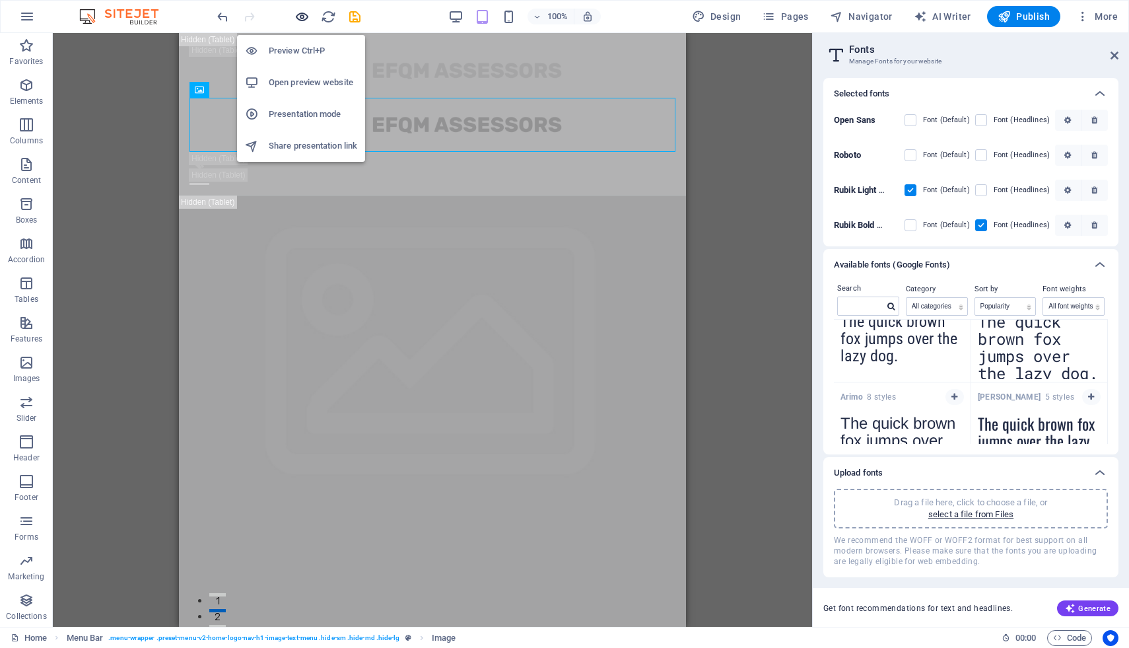
click at [304, 16] on icon "button" at bounding box center [301, 16] width 15 height 15
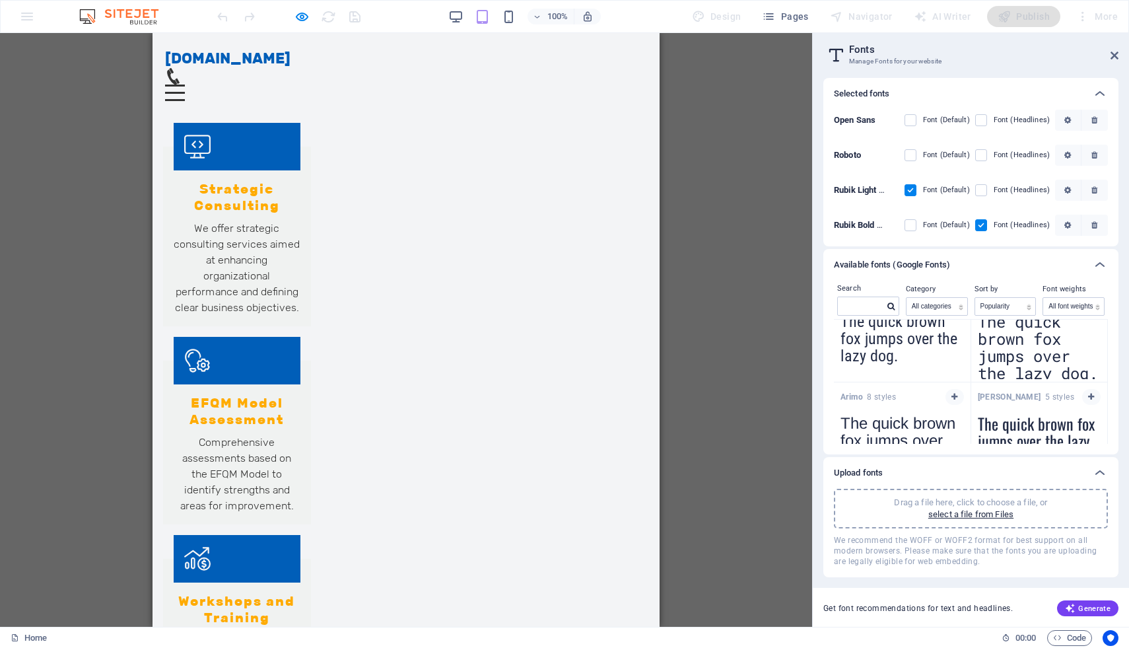
scroll to position [1064, 0]
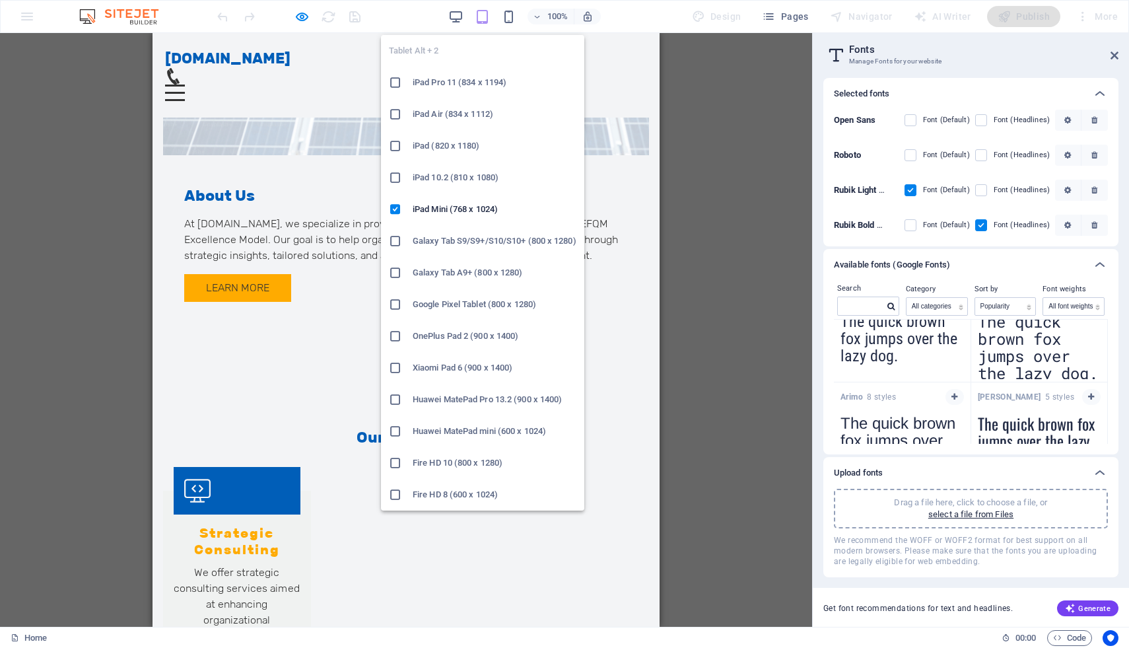
click at [485, 13] on icon "button" at bounding box center [482, 16] width 15 height 15
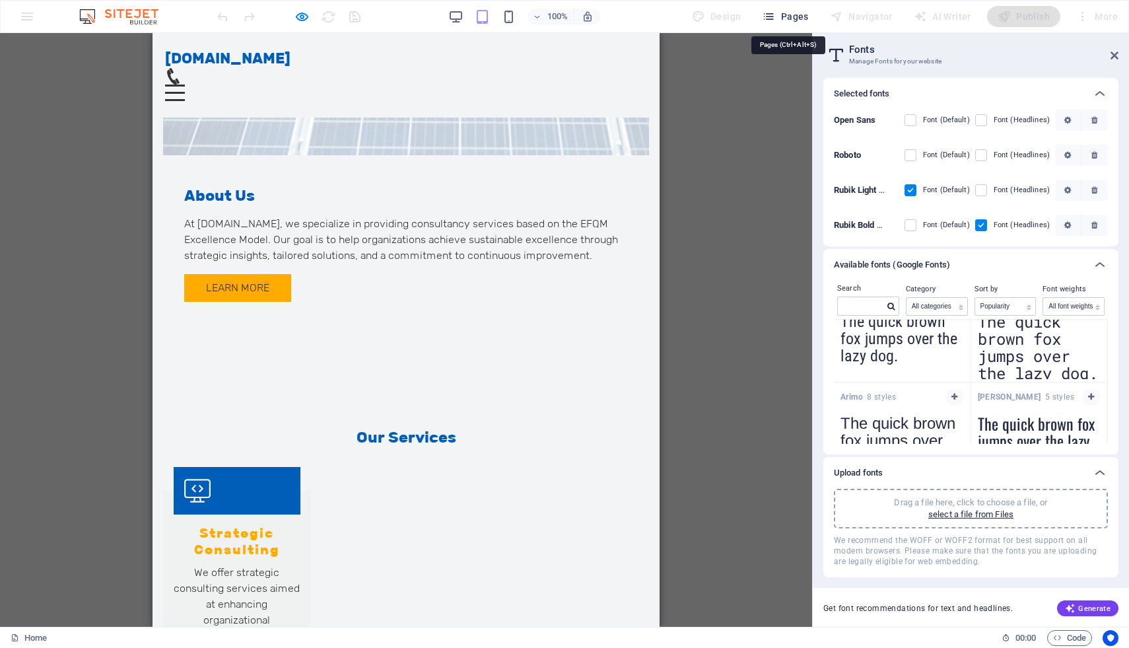
click at [788, 16] on span "Pages" at bounding box center [785, 16] width 46 height 13
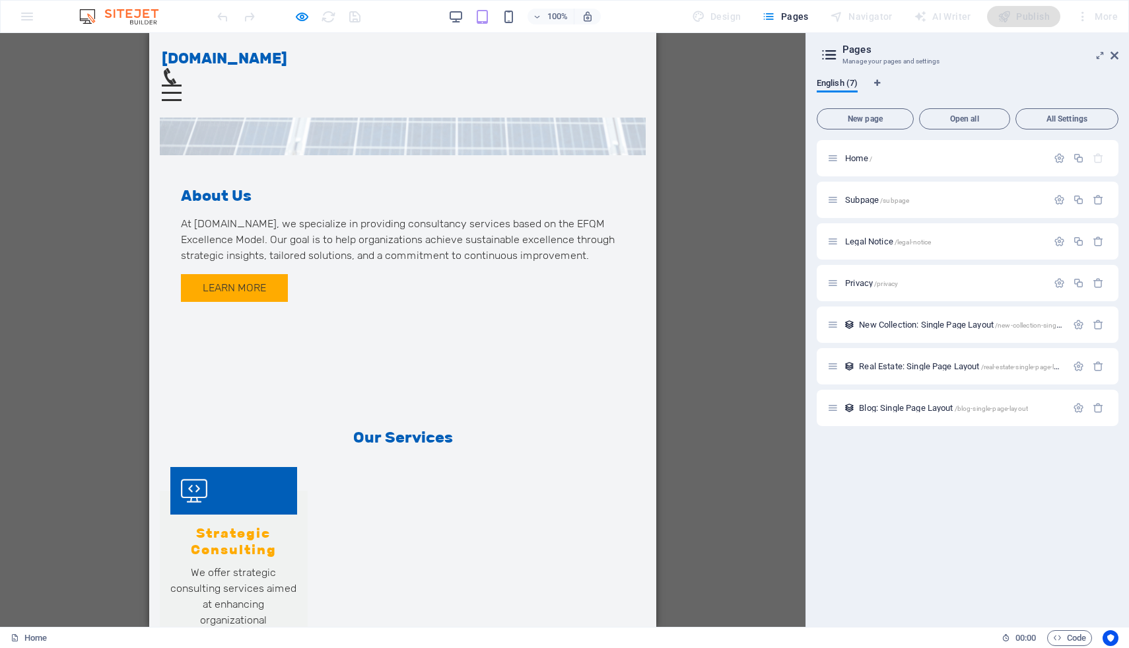
click at [743, 134] on div "H2 Banner Container Banner Menu Bar H3 Spacer Spacer Menu Menu Bar Menu Logo Me…" at bounding box center [402, 329] width 805 height 593
click at [768, 180] on div "H2 Banner Container Banner Menu Bar H3 Spacer Spacer Menu Menu Bar Menu Logo Me…" at bounding box center [402, 329] width 805 height 593
click at [1116, 51] on icon at bounding box center [1114, 55] width 8 height 11
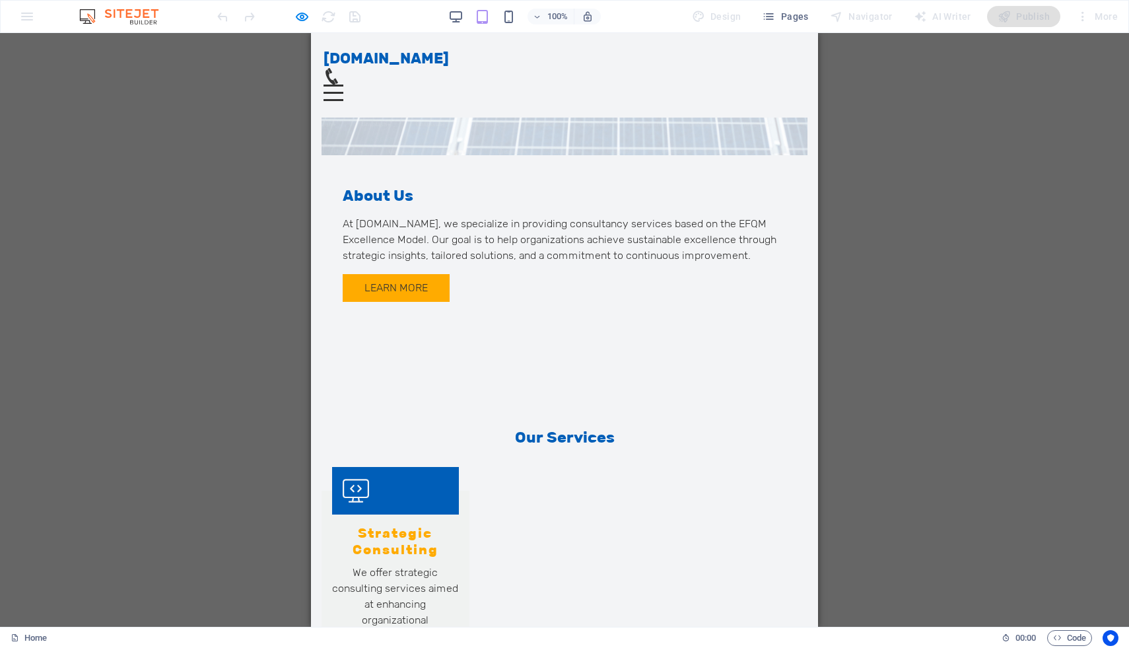
click at [1036, 91] on div "H2 Banner Container Banner Menu Bar H3 Spacer Spacer Menu Menu Bar Menu Logo Me…" at bounding box center [564, 329] width 1129 height 593
click at [716, 17] on div "Design" at bounding box center [717, 16] width 60 height 21
click at [308, 15] on icon "button" at bounding box center [301, 16] width 15 height 15
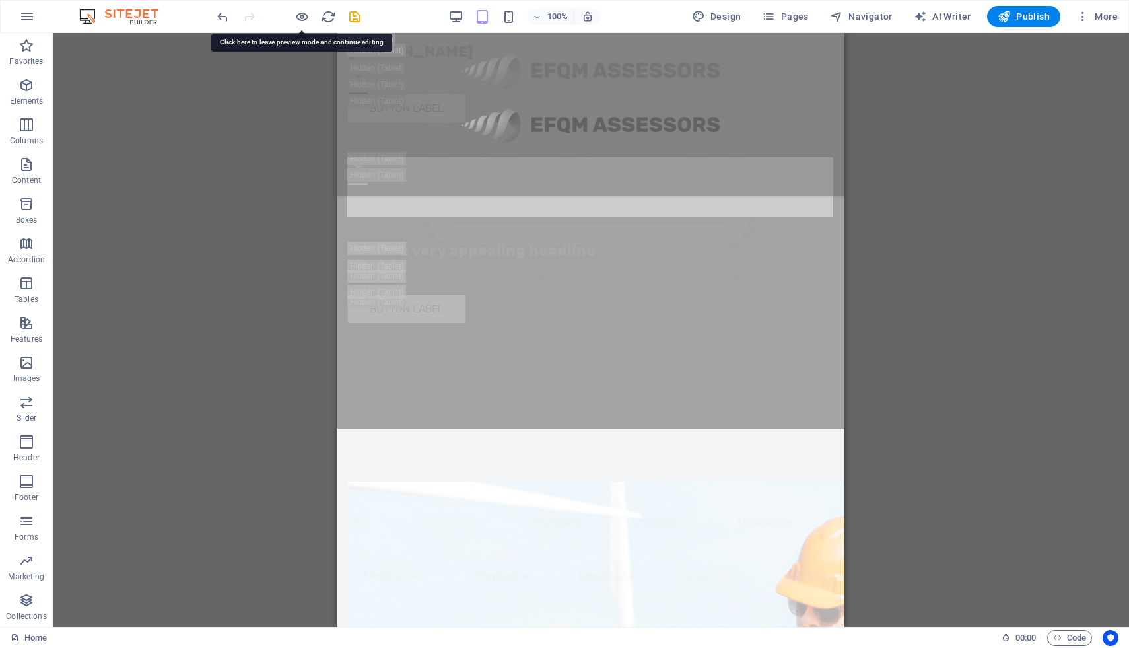
click at [903, 256] on div "H2 Banner Container Banner Menu Bar H3 Spacer Spacer Menu Menu Bar Menu Logo Im…" at bounding box center [591, 329] width 1076 height 593
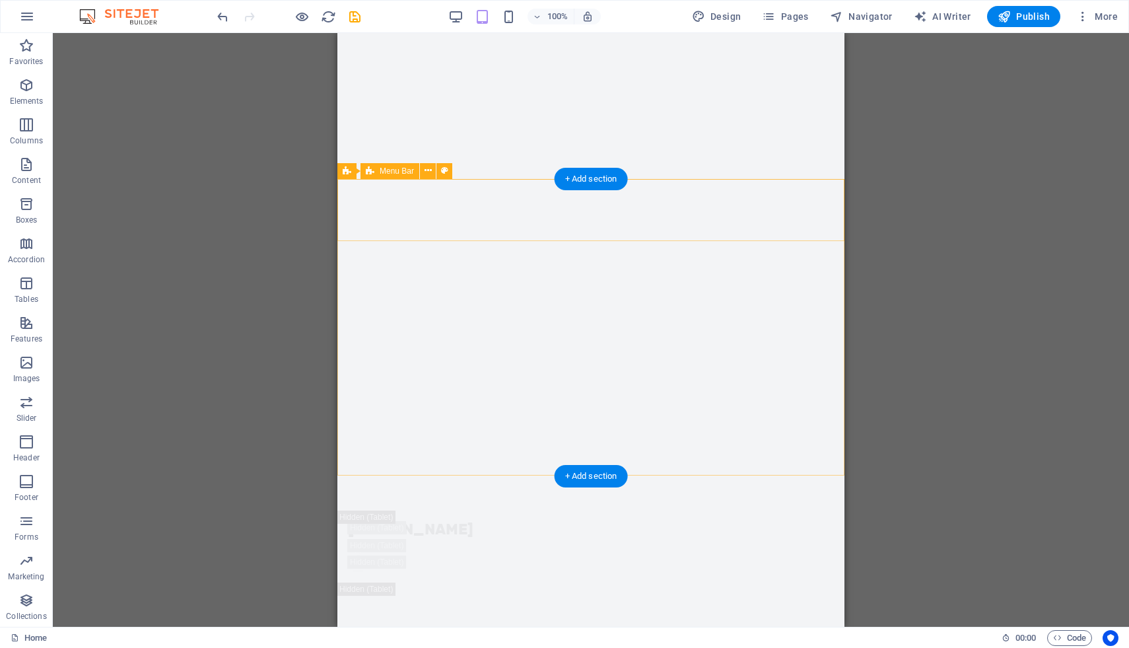
scroll to position [0, 0]
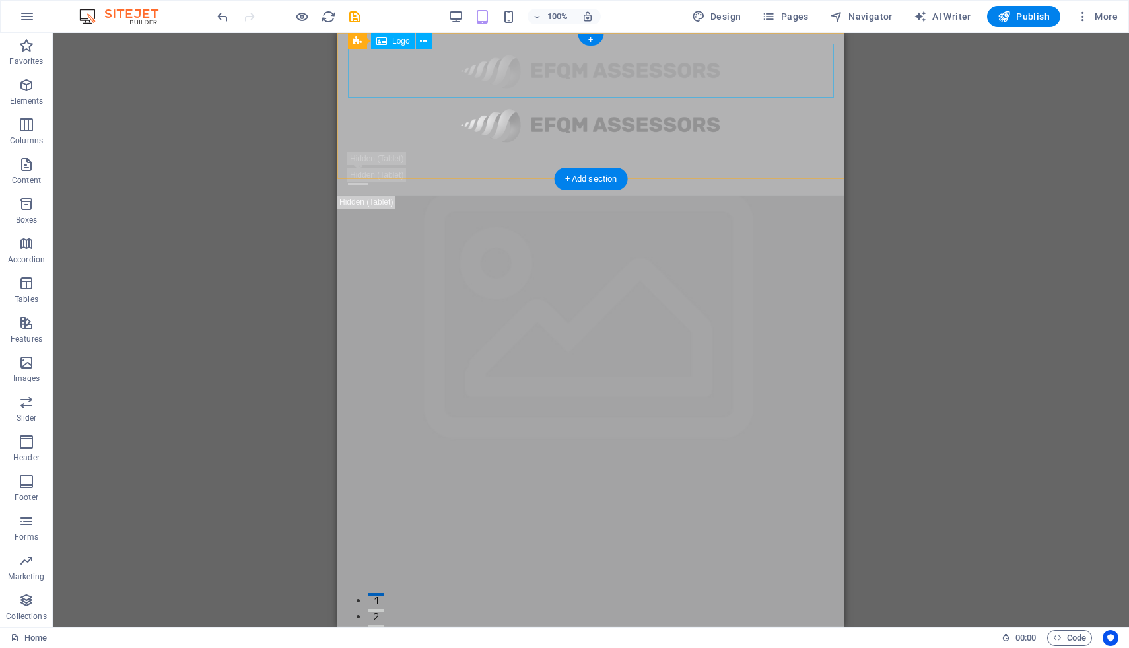
click at [642, 63] on div at bounding box center [591, 71] width 486 height 54
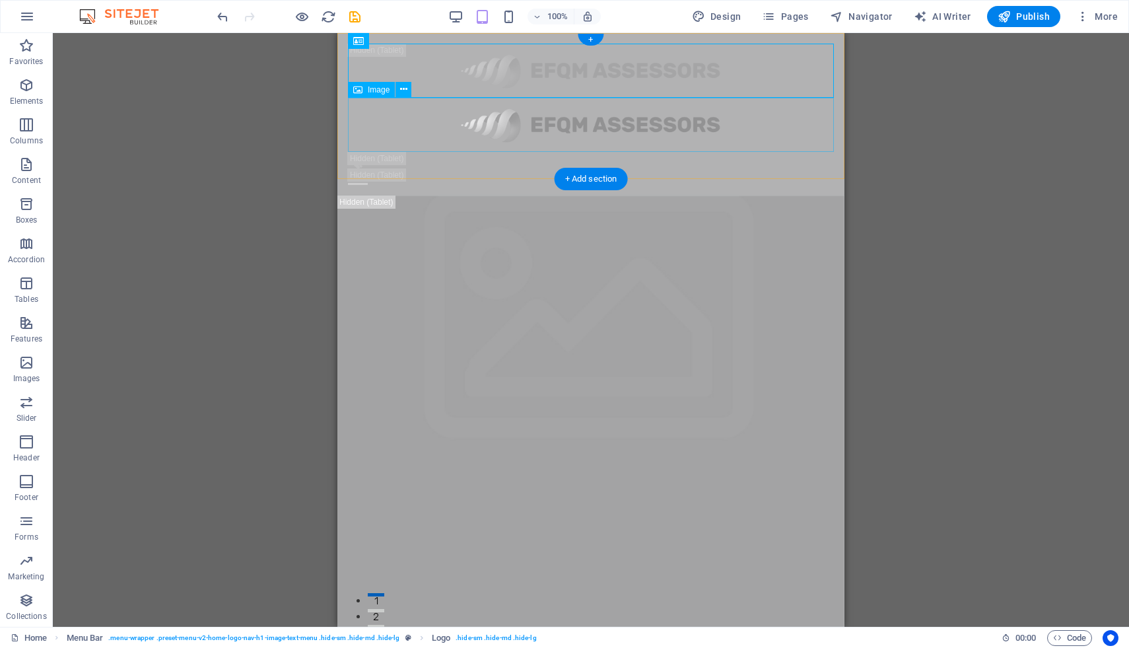
click at [630, 125] on figure at bounding box center [591, 125] width 486 height 54
